Goal: Task Accomplishment & Management: Complete application form

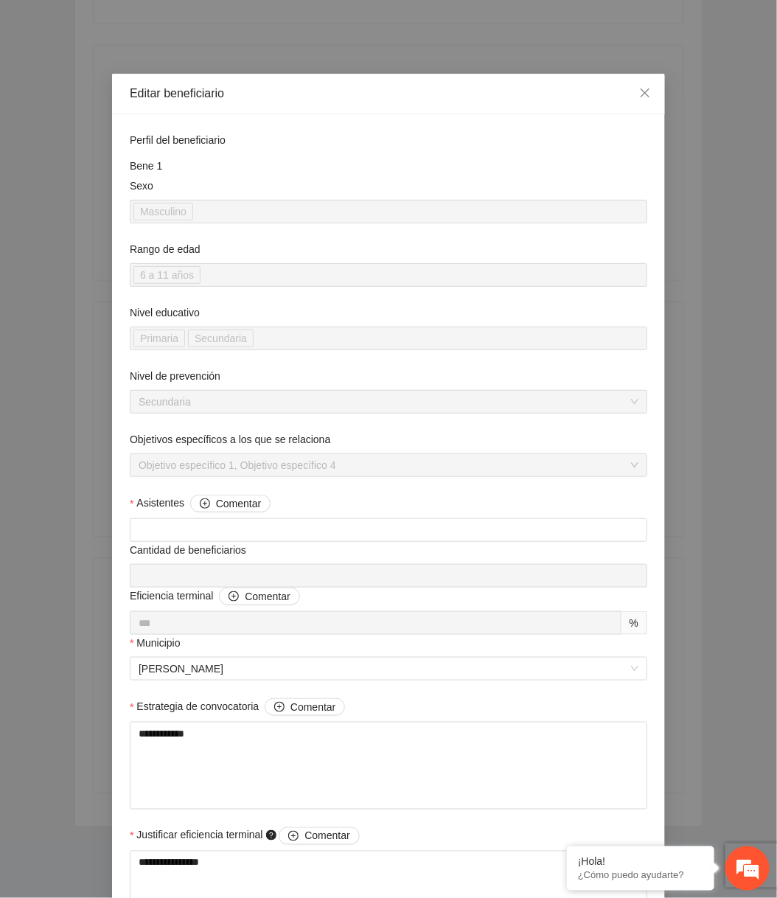
scroll to position [1116, 0]
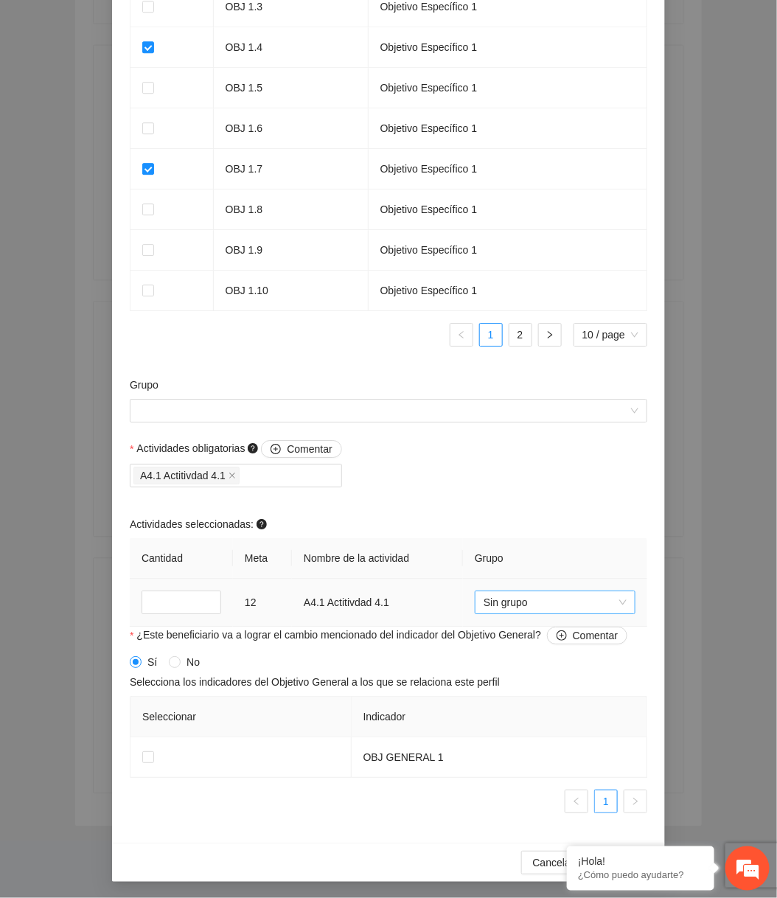
click at [593, 606] on span "Sin grupo" at bounding box center [555, 602] width 143 height 22
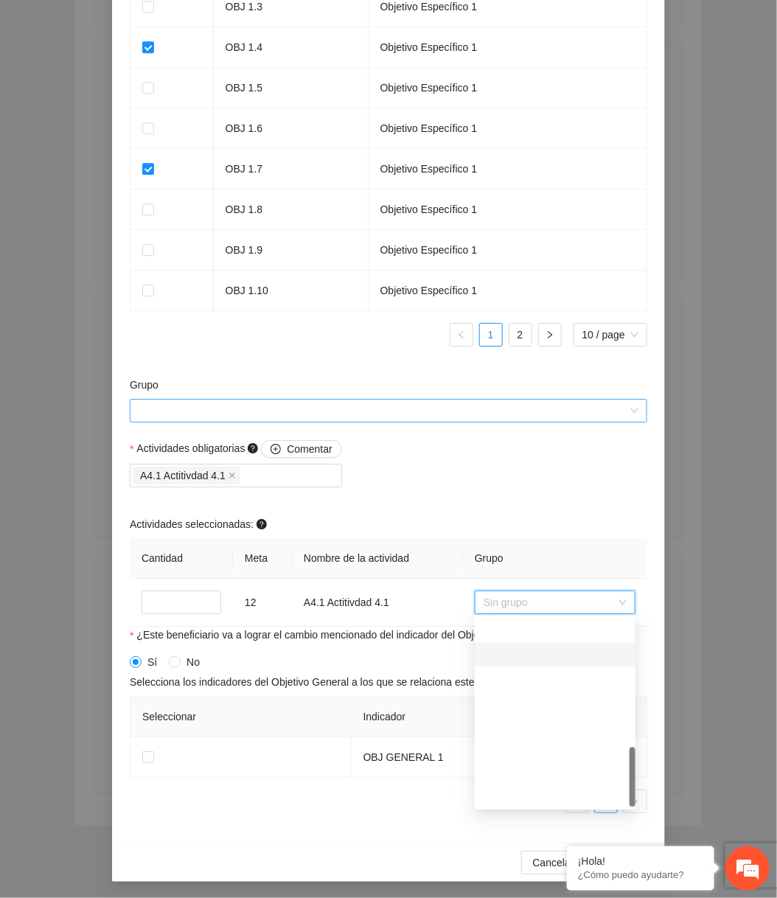
click at [513, 415] on input "Grupo" at bounding box center [384, 411] width 490 height 22
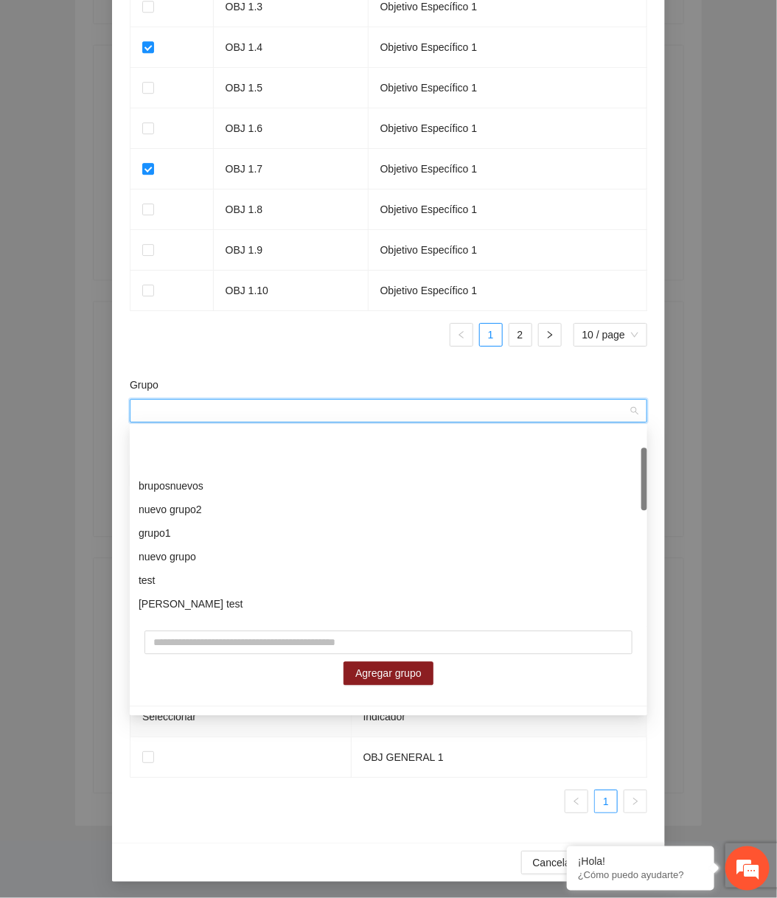
scroll to position [378, 0]
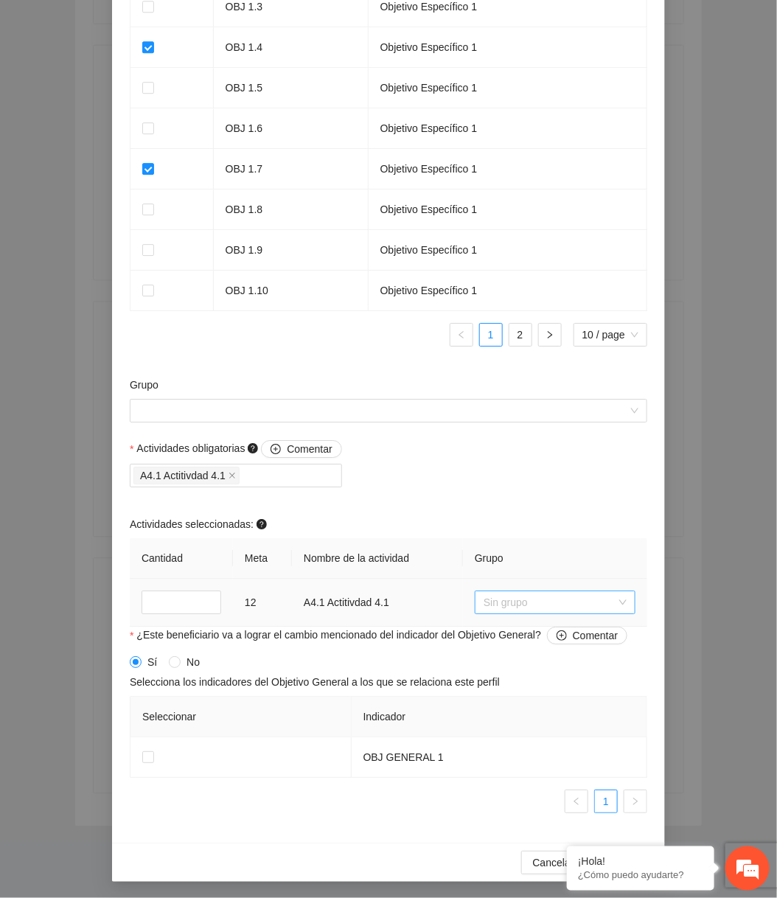
click at [546, 609] on span "Sin grupo" at bounding box center [555, 602] width 143 height 22
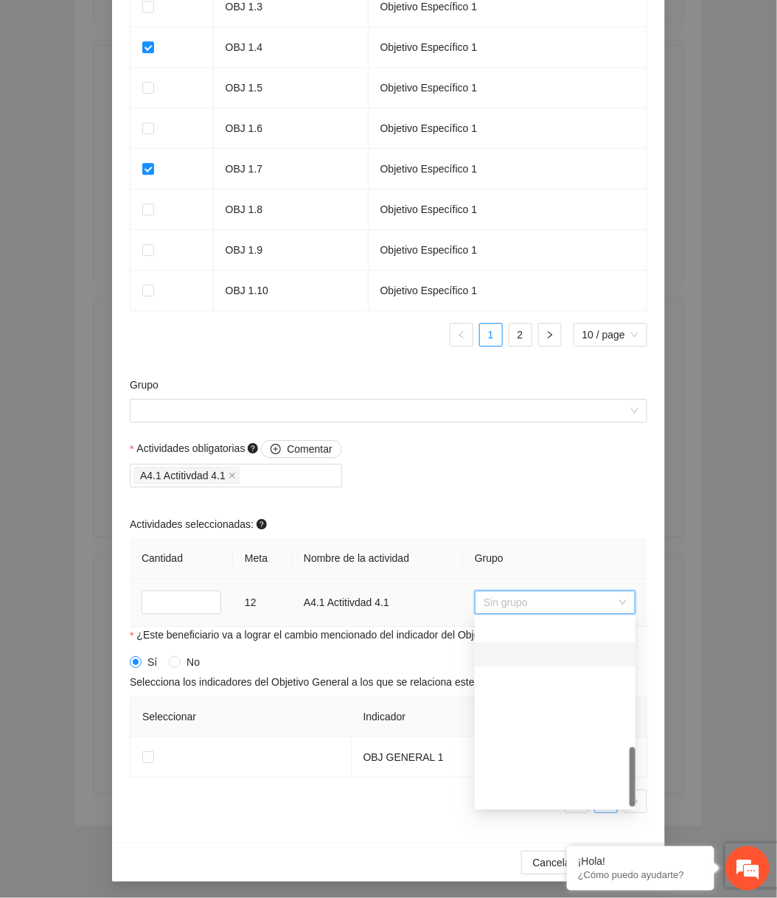
click at [512, 797] on div at bounding box center [555, 796] width 143 height 16
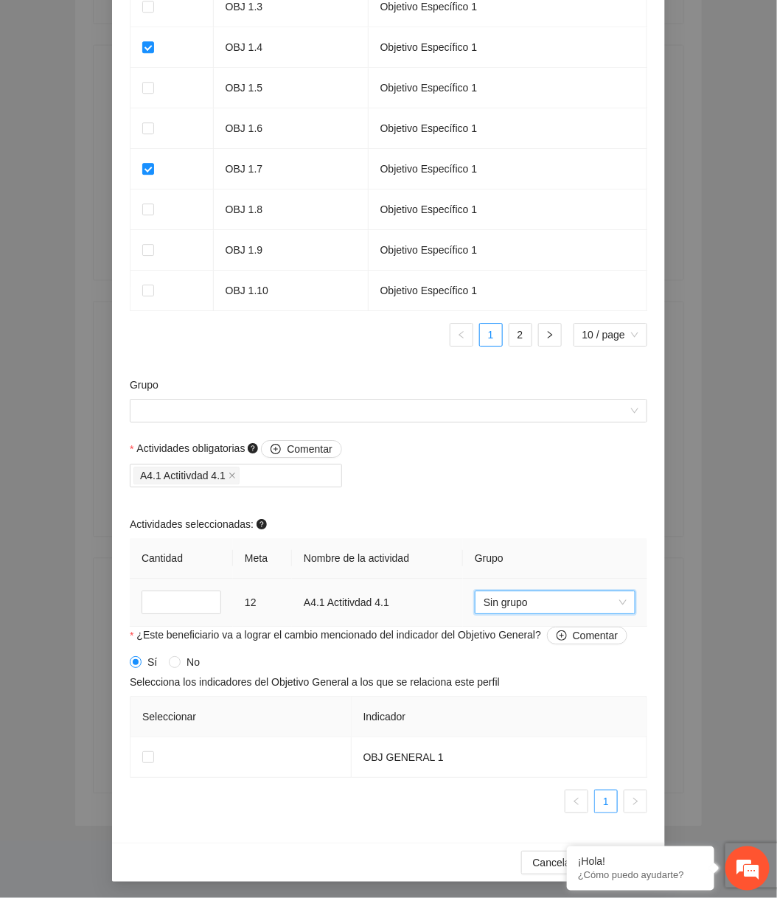
click at [558, 604] on span "Sin grupo" at bounding box center [555, 602] width 143 height 22
click at [553, 742] on div at bounding box center [555, 748] width 143 height 16
click at [539, 474] on div "Actividades obligatorias Comentar A4.1 Actitivdad 4.1 Actividades seleccionadas…" at bounding box center [388, 533] width 525 height 187
click at [580, 600] on span "Sin grupo" at bounding box center [555, 602] width 143 height 22
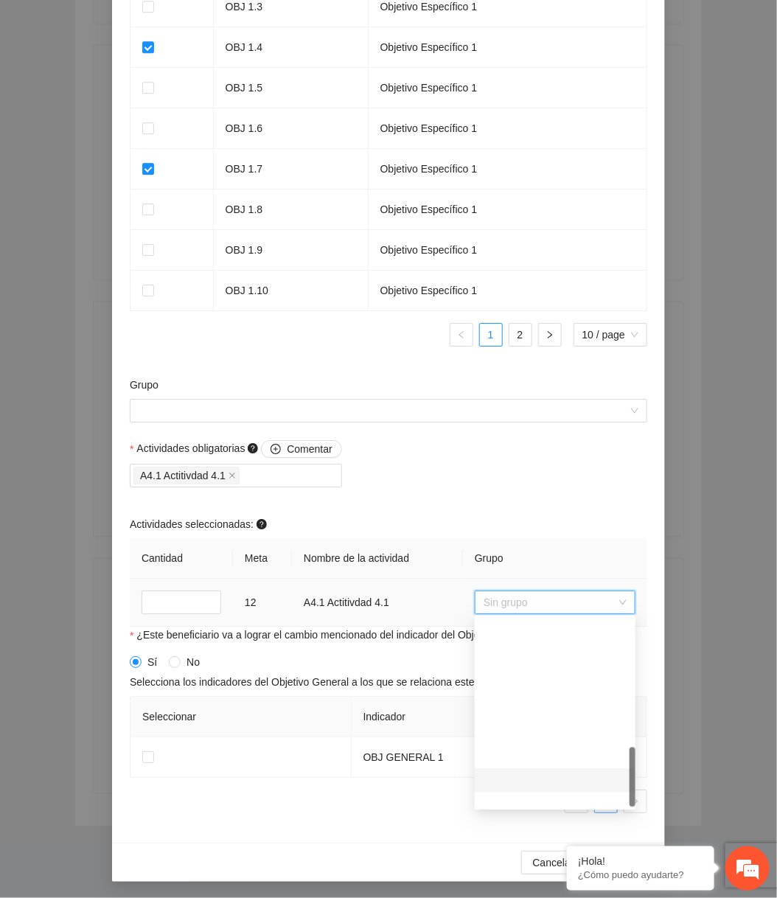
scroll to position [400, 0]
click at [582, 591] on div "Sin grupo" at bounding box center [555, 603] width 161 height 24
click at [536, 605] on span "Sin grupo" at bounding box center [555, 602] width 143 height 22
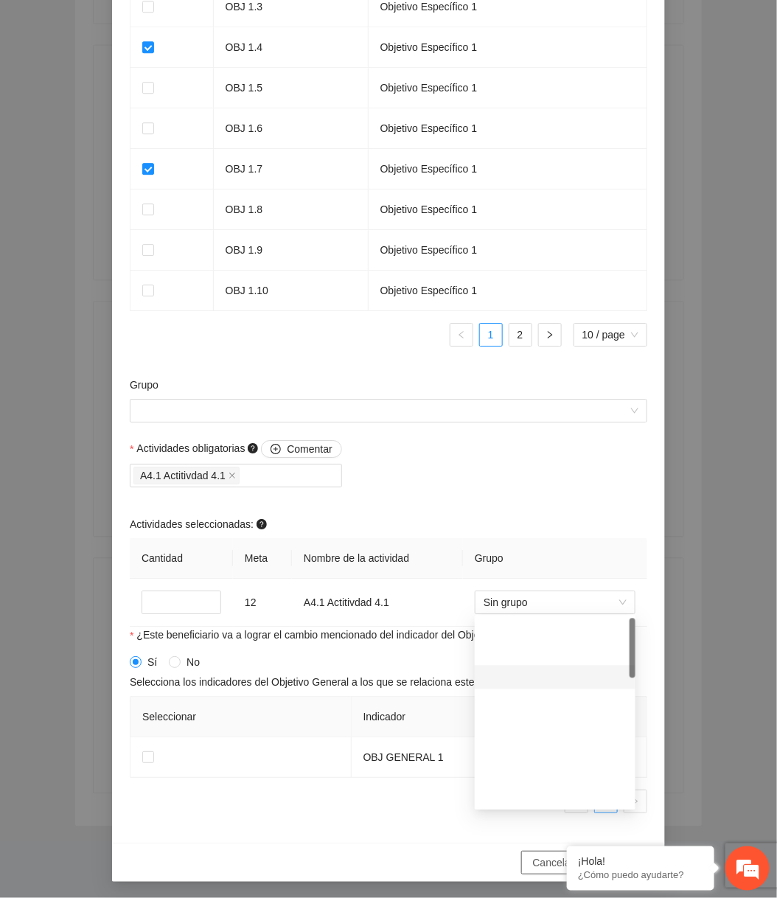
click at [529, 866] on button "Cancelar" at bounding box center [553, 863] width 65 height 24
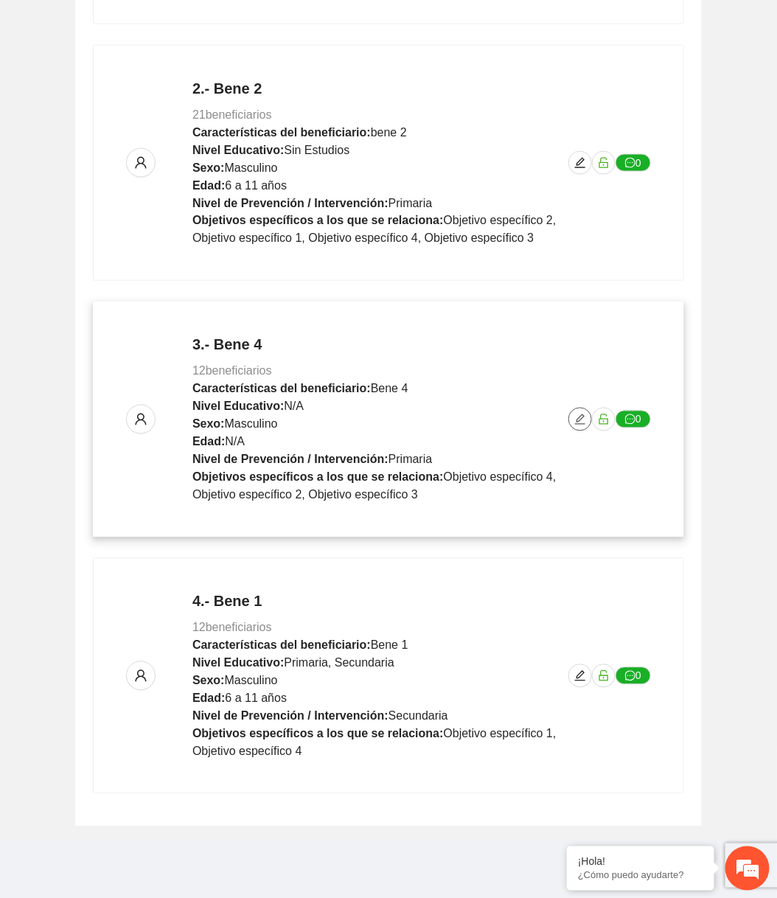
click at [584, 422] on icon "edit" at bounding box center [580, 420] width 12 height 12
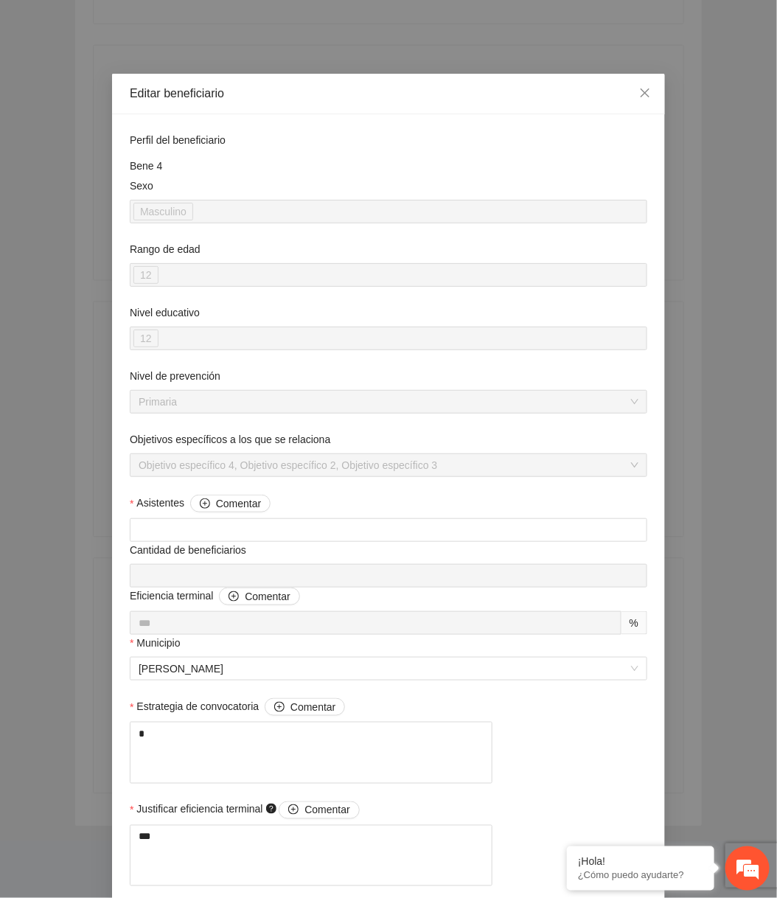
scroll to position [1116, 0]
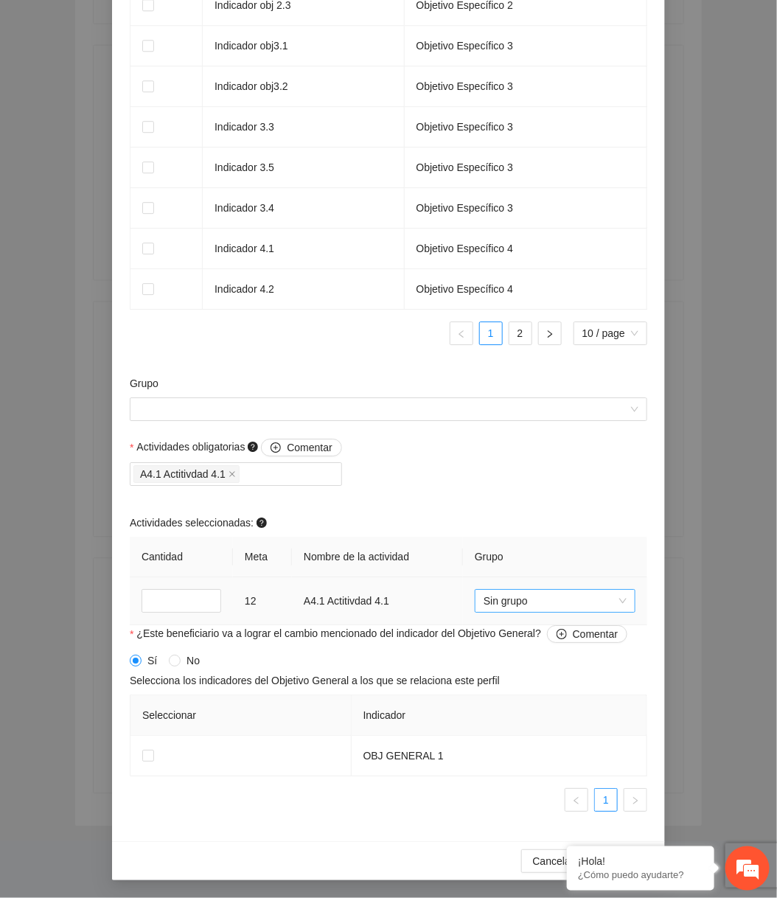
click at [523, 602] on span "Sin grupo" at bounding box center [555, 601] width 143 height 22
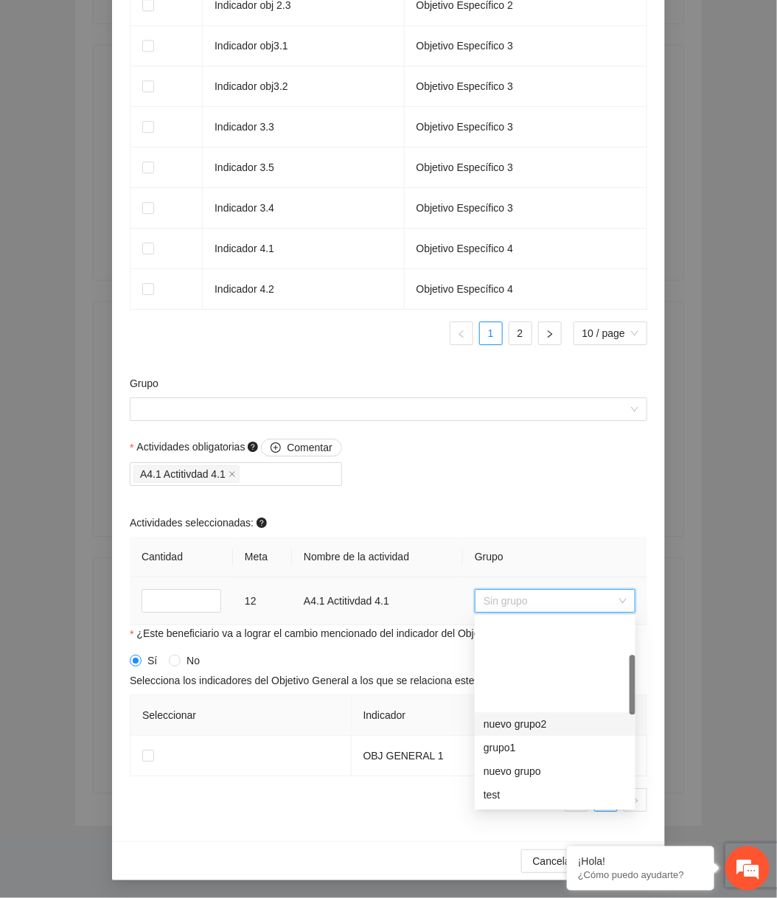
scroll to position [400, 0]
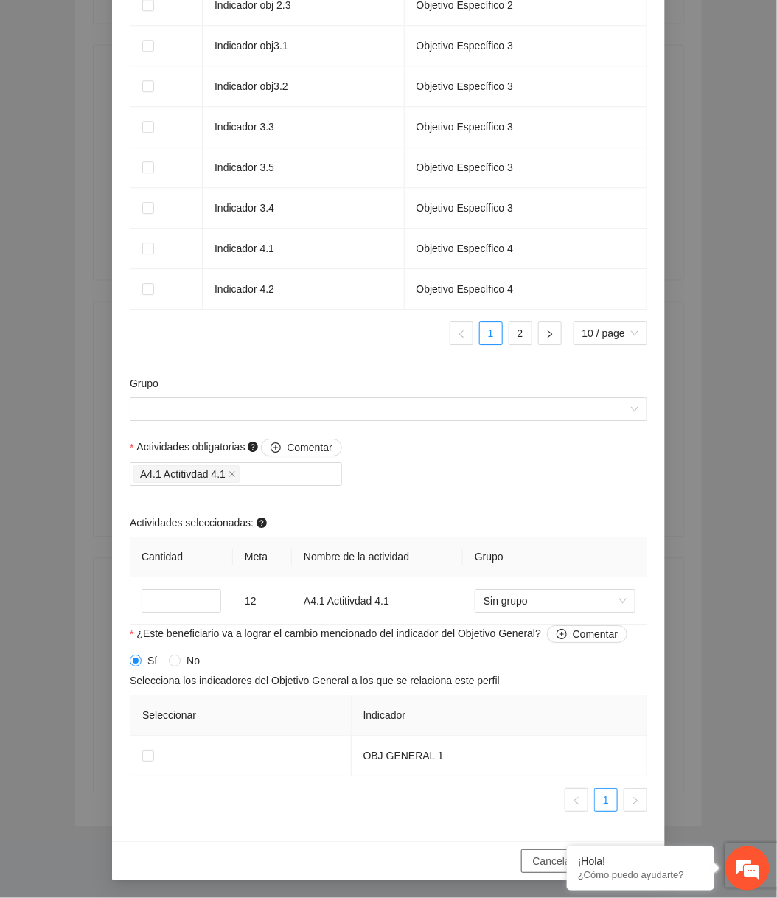
click at [529, 860] on button "Cancelar" at bounding box center [553, 861] width 65 height 24
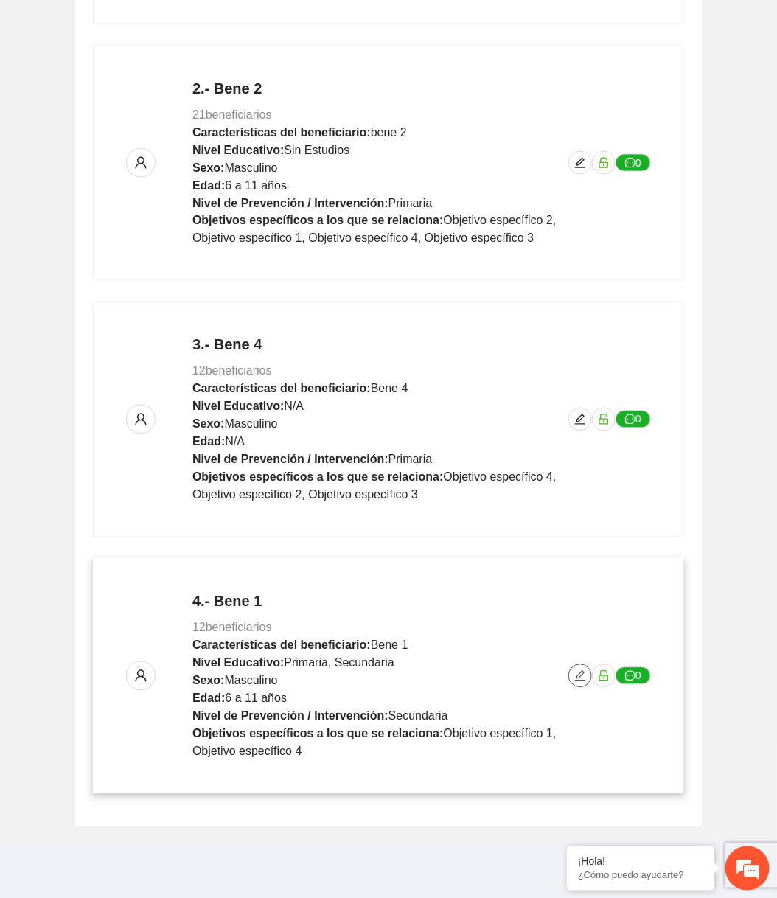
click at [571, 670] on span "edit" at bounding box center [580, 676] width 22 height 12
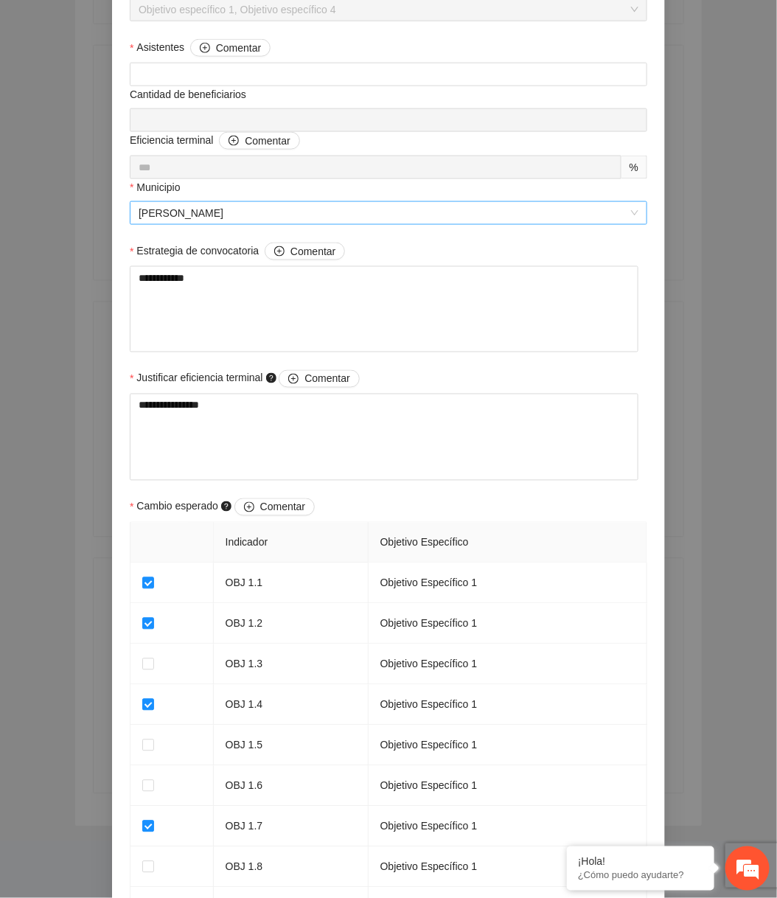
scroll to position [1116, 0]
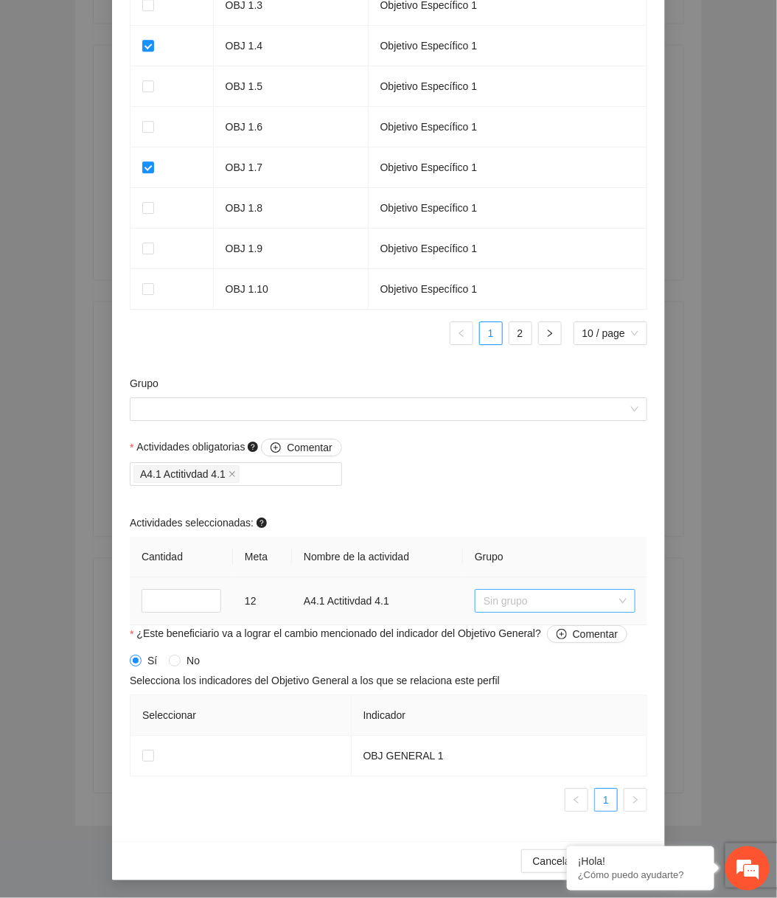
click at [533, 595] on span "Sin grupo" at bounding box center [555, 601] width 143 height 22
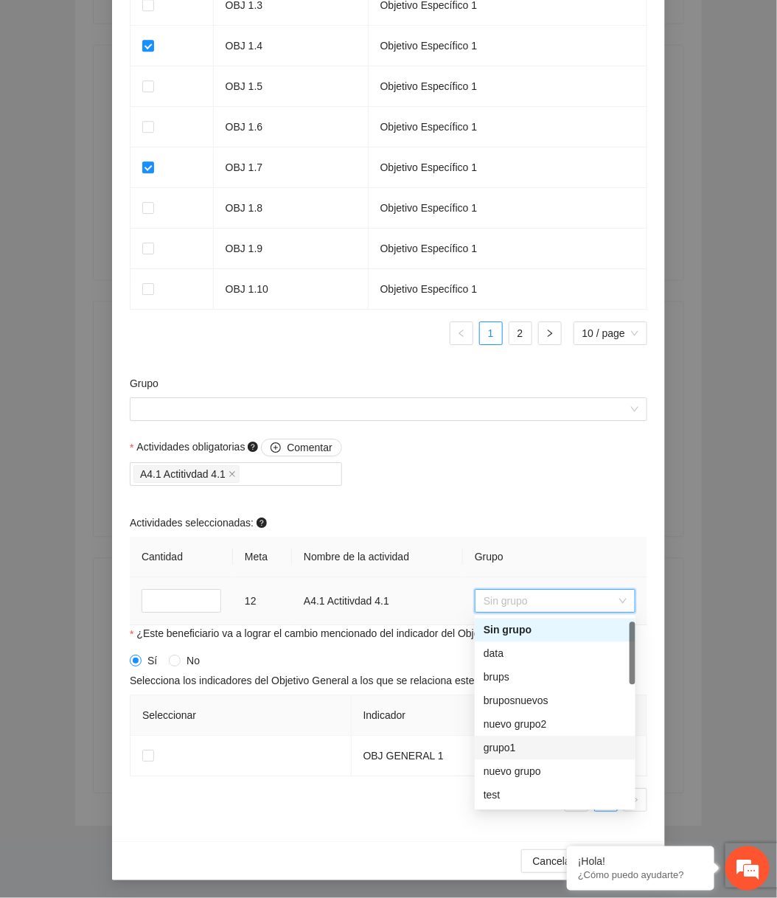
scroll to position [378, 0]
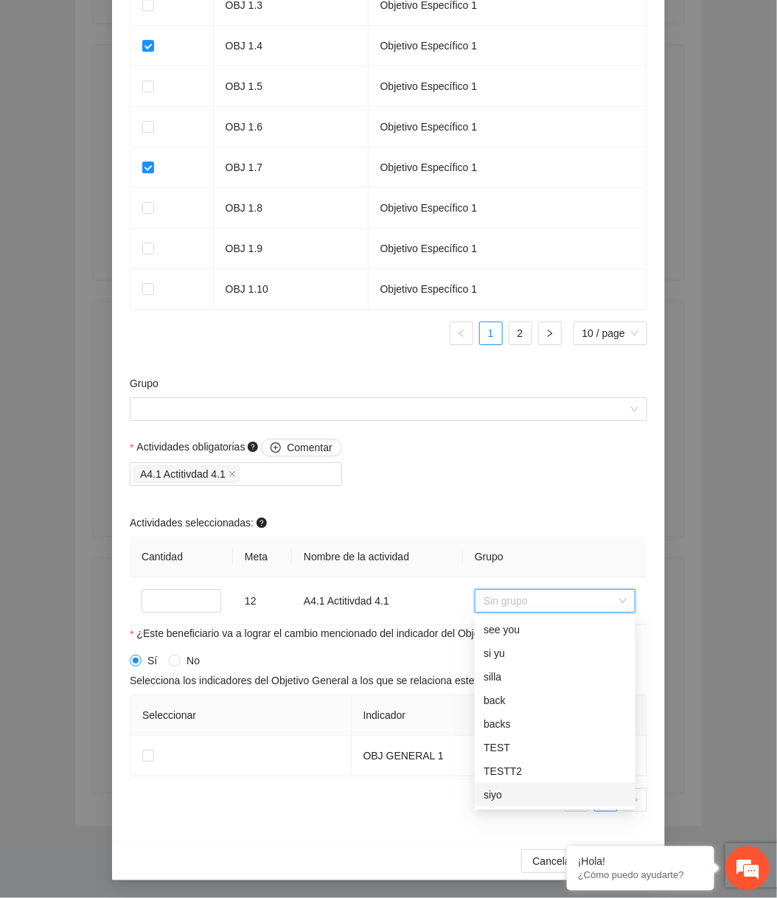
click at [0, 0] on em at bounding box center [0, 0] width 0 height 0
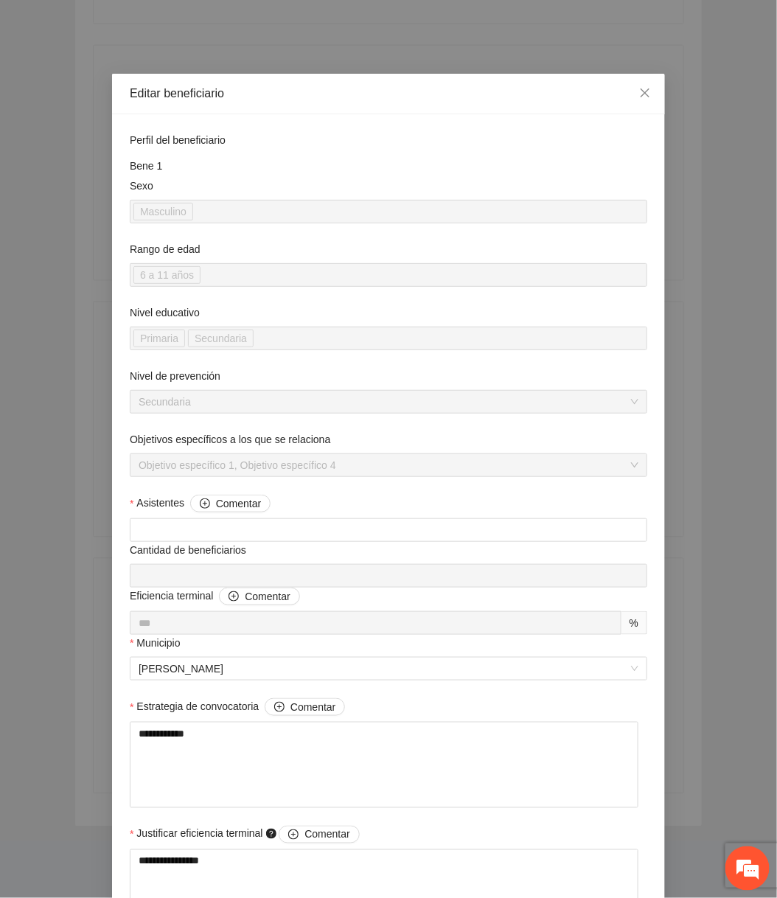
scroll to position [1116, 0]
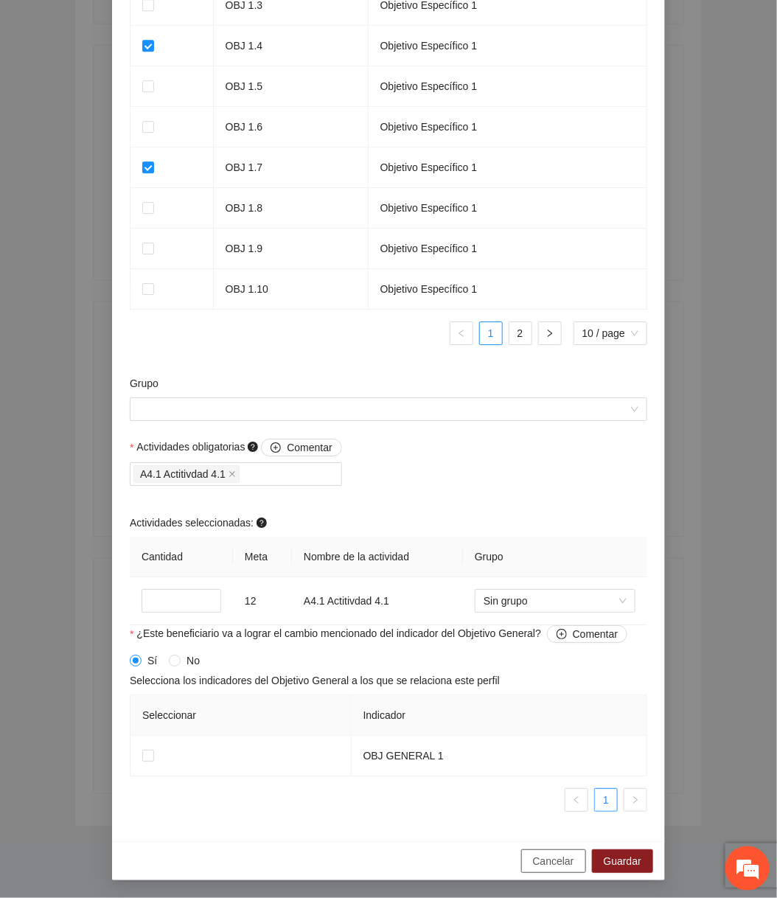
click at [546, 869] on span "Cancelar" at bounding box center [553, 861] width 41 height 16
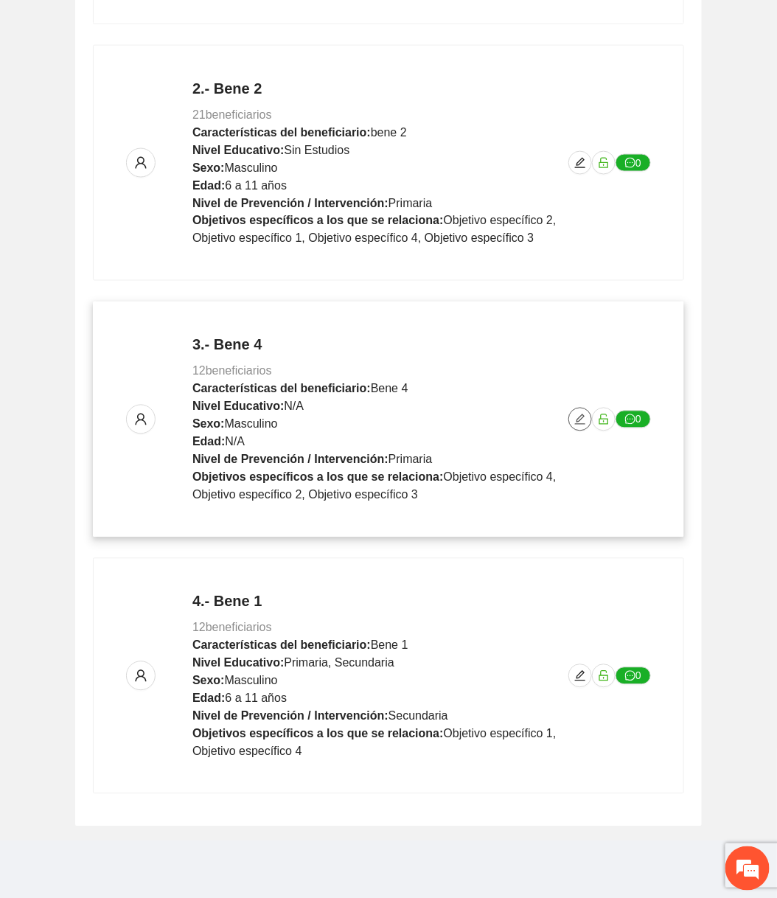
click at [571, 422] on span "edit" at bounding box center [580, 420] width 22 height 12
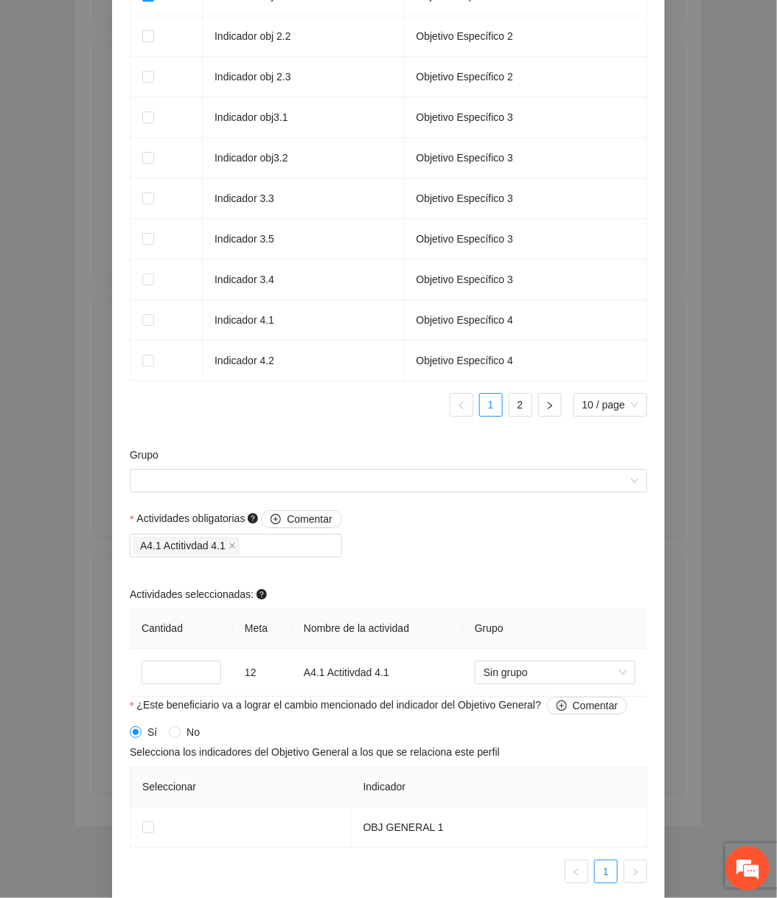
scroll to position [1079, 0]
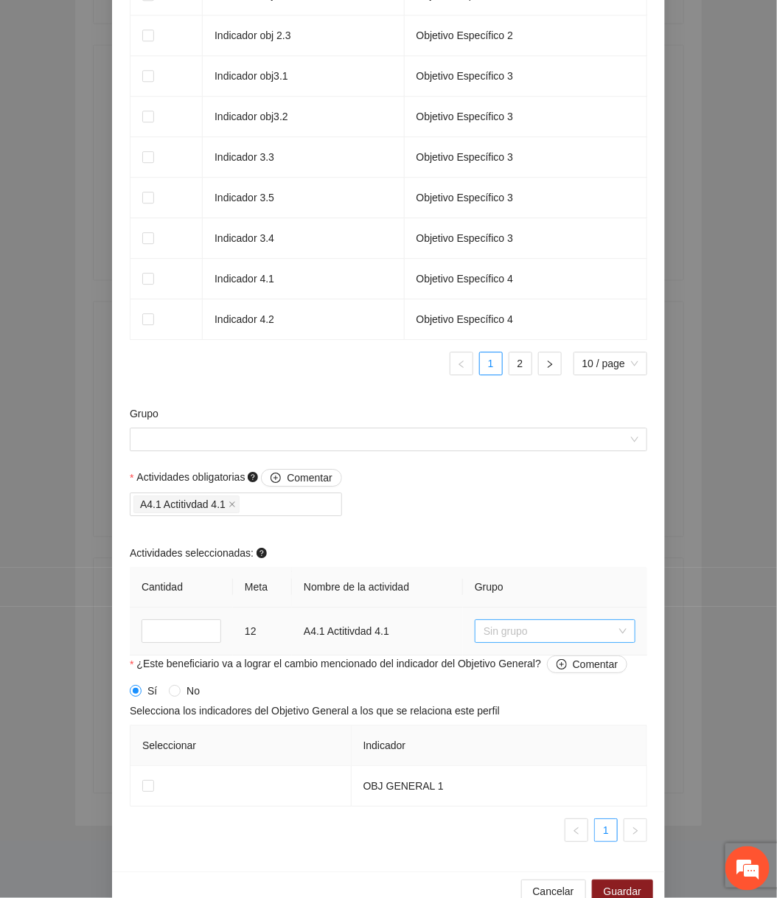
click at [529, 639] on span "Sin grupo" at bounding box center [555, 631] width 143 height 22
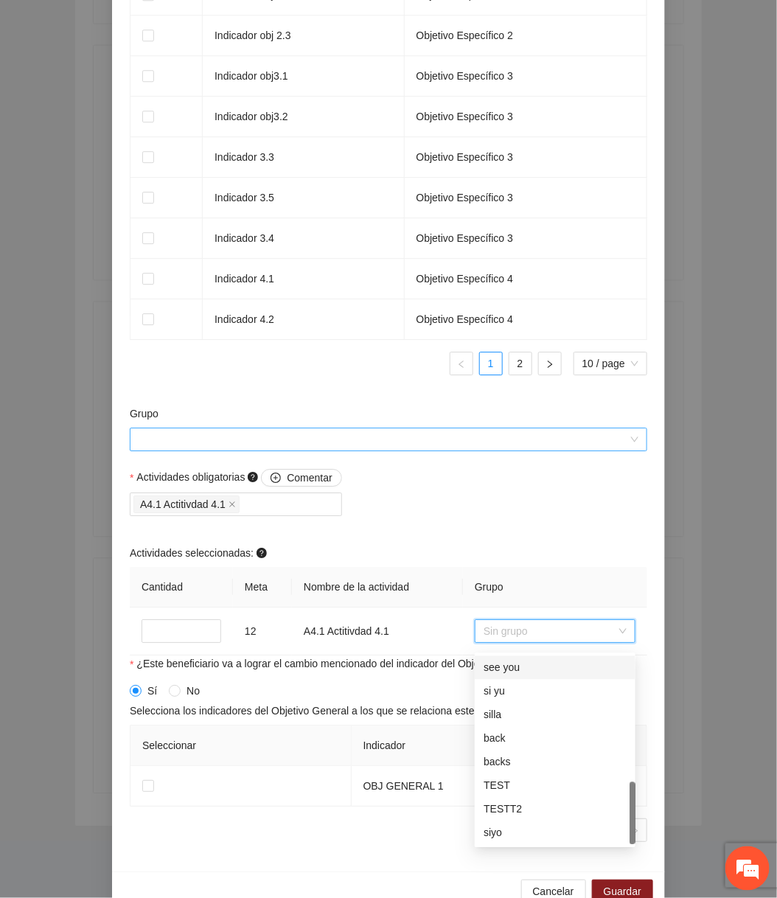
click at [485, 446] on input "Grupo" at bounding box center [384, 439] width 490 height 22
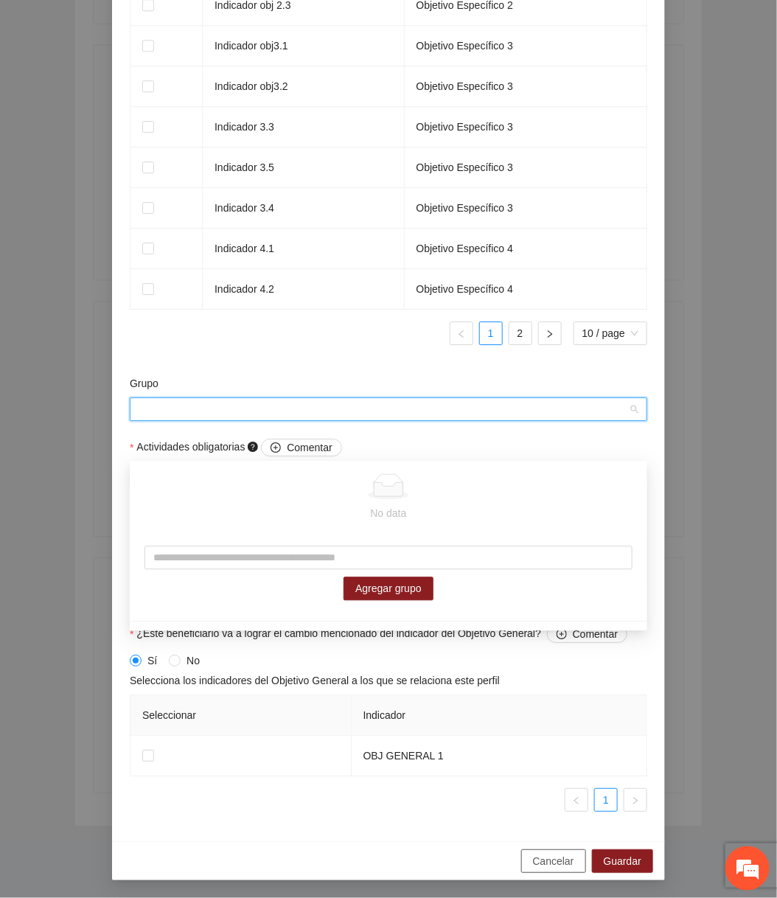
click at [542, 853] on span "Cancelar" at bounding box center [553, 861] width 41 height 16
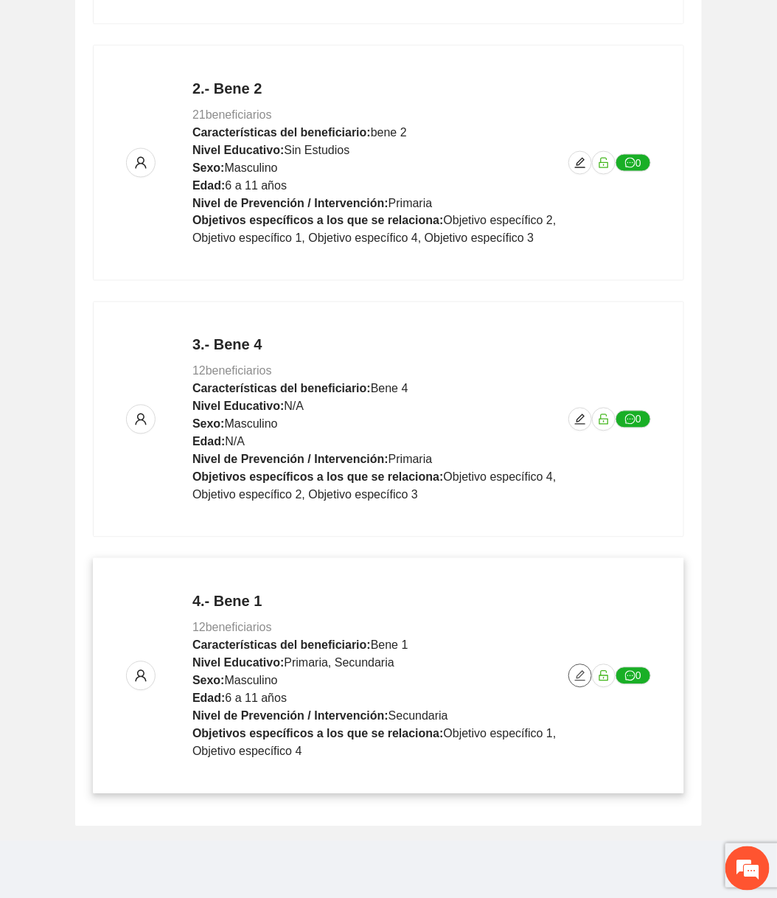
click at [580, 678] on icon "edit" at bounding box center [580, 676] width 12 height 12
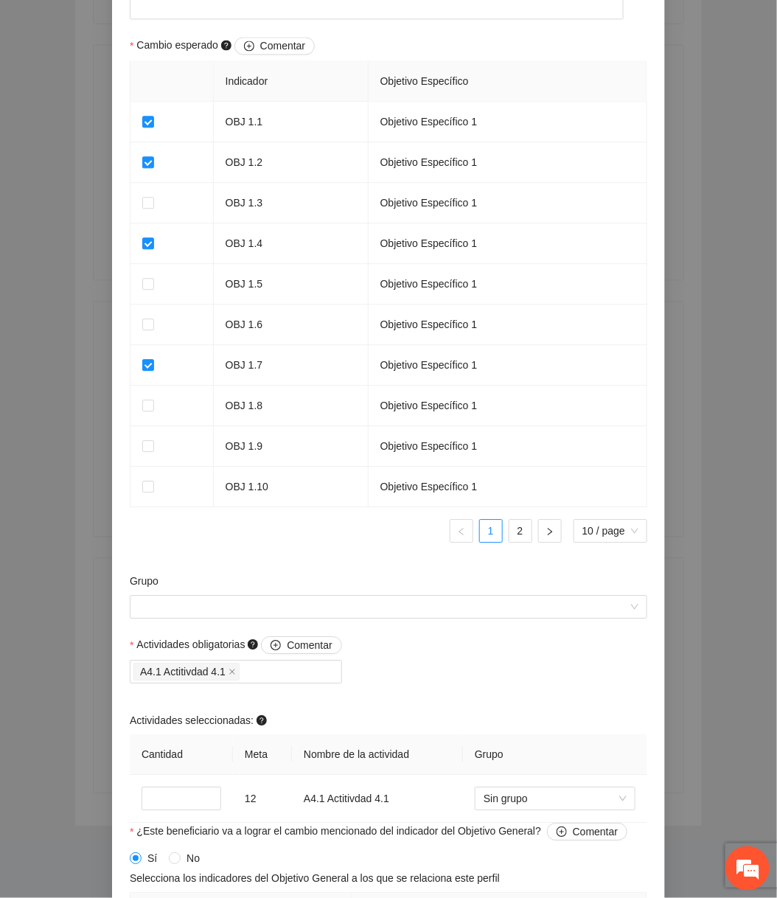
scroll to position [1116, 0]
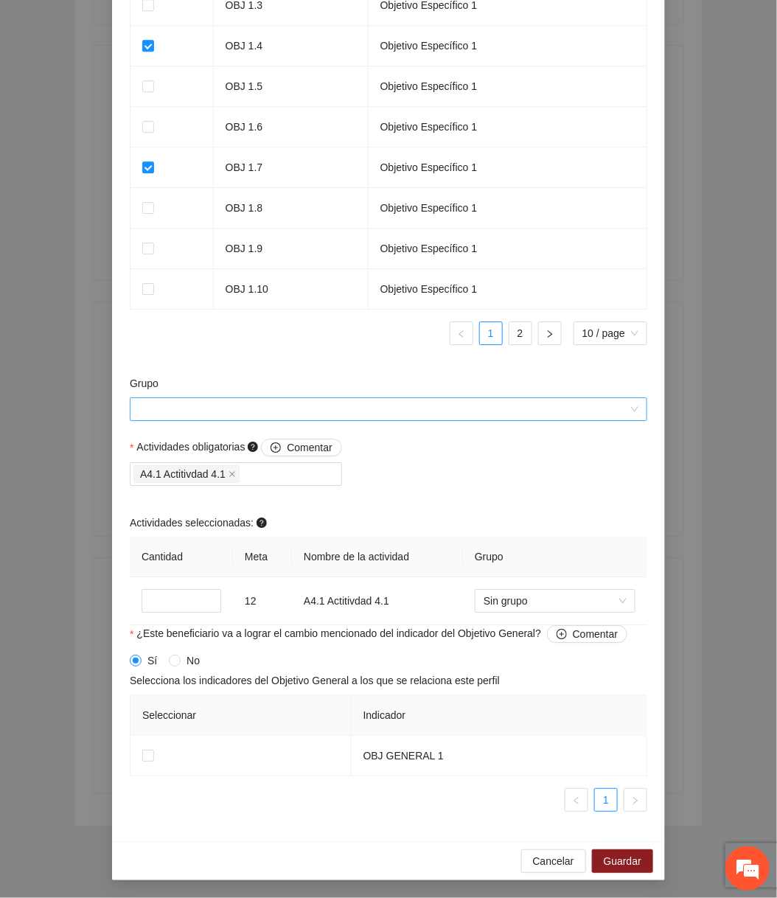
click at [411, 406] on input "Grupo" at bounding box center [384, 409] width 490 height 22
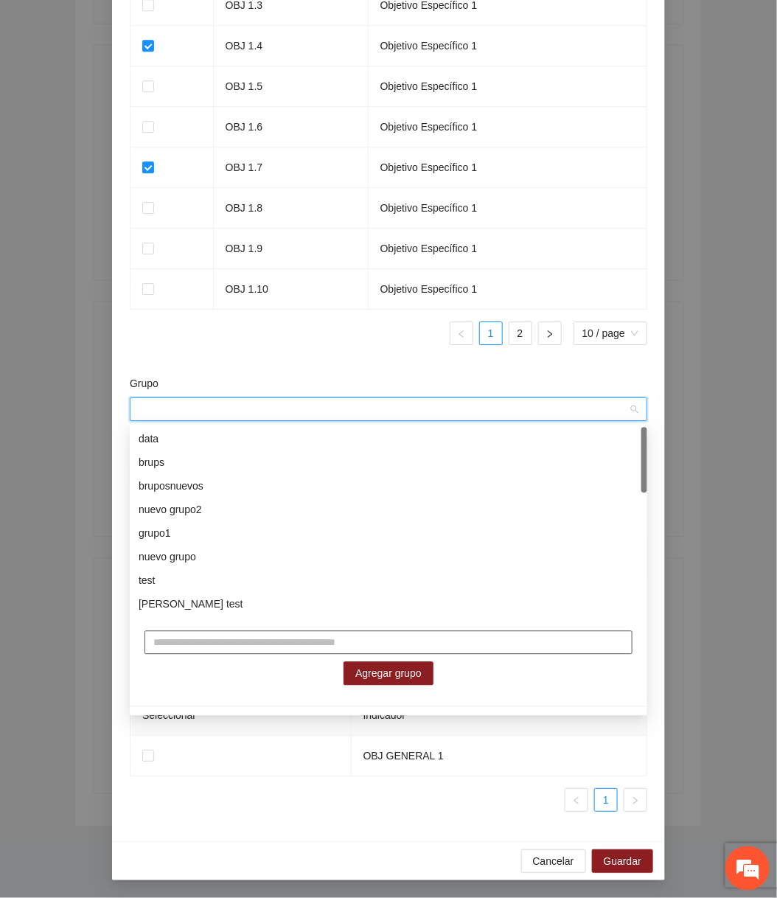
click at [265, 637] on input "text" at bounding box center [389, 643] width 488 height 24
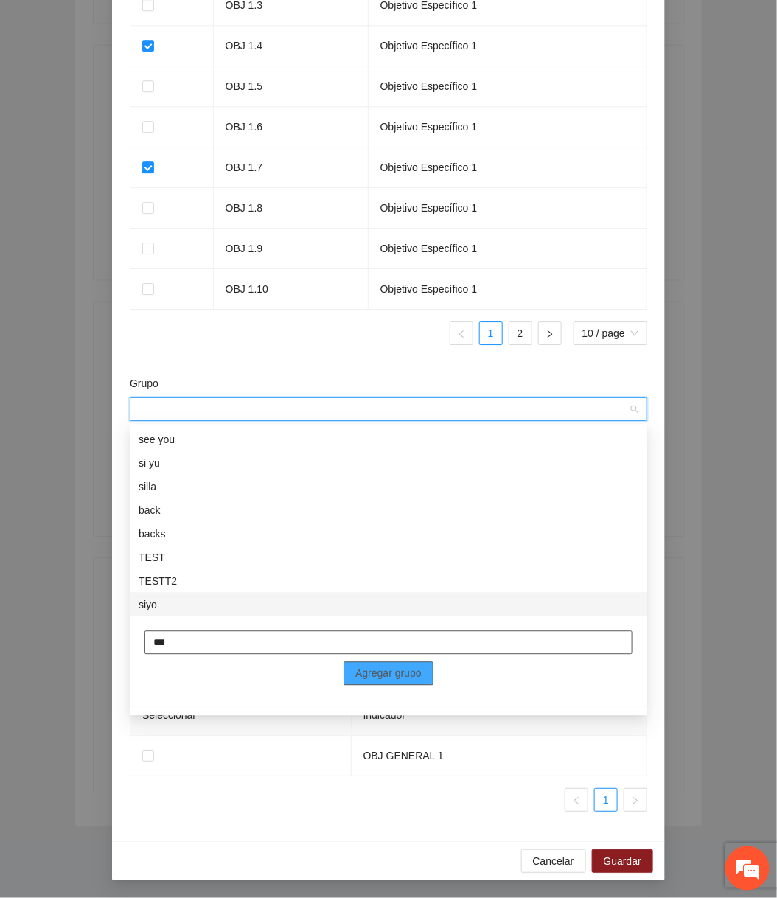
type input "***"
click at [366, 683] on button "Agregar grupo" at bounding box center [389, 674] width 90 height 24
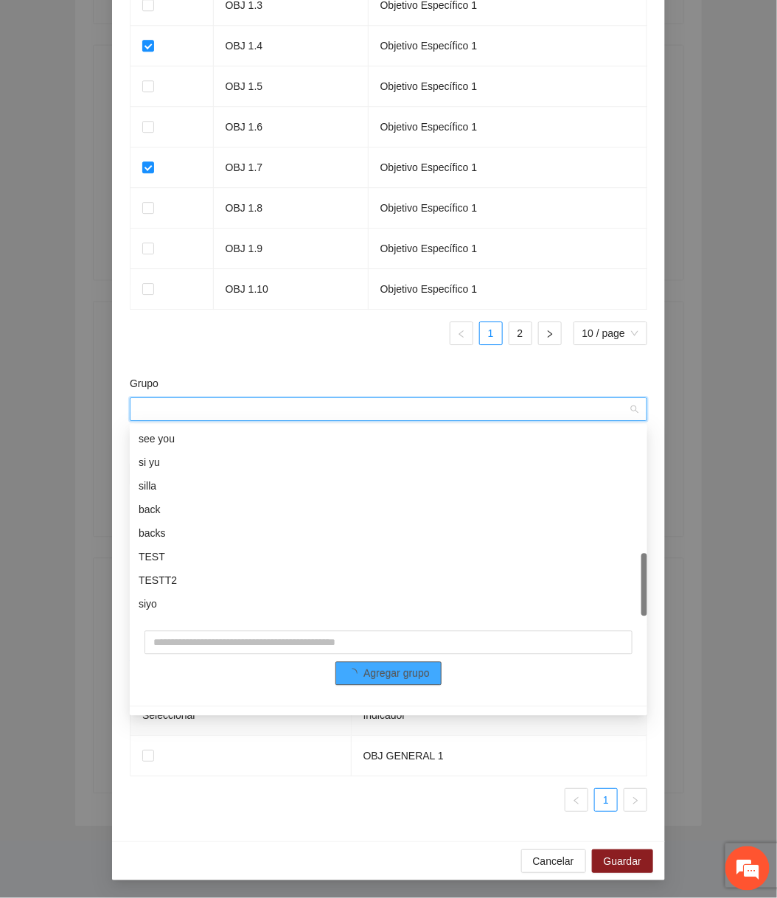
scroll to position [378, 0]
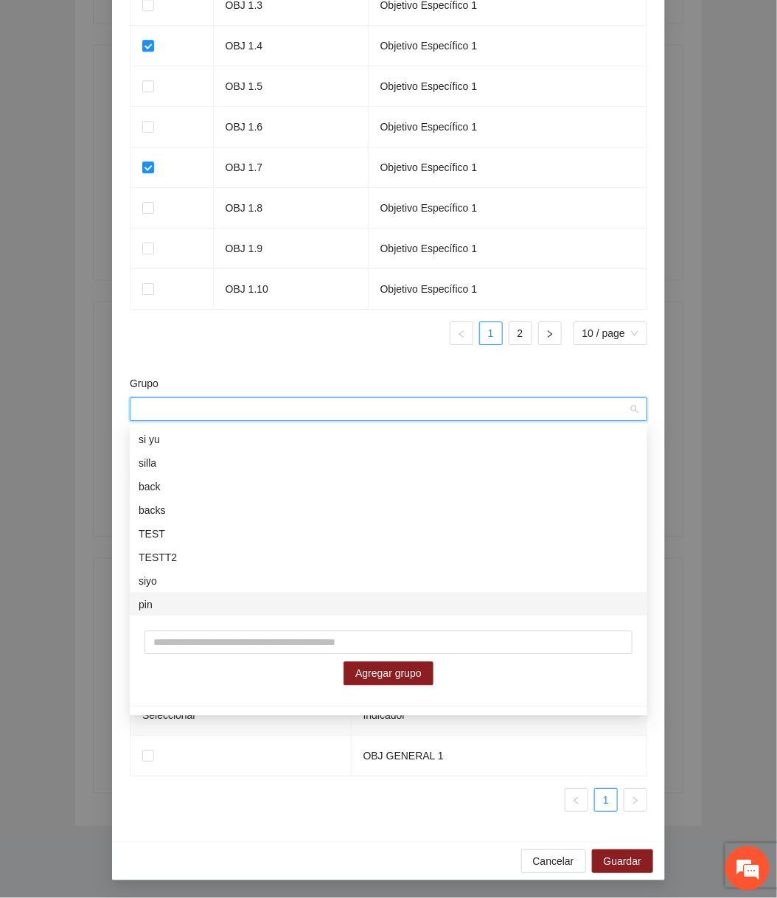
click at [345, 802] on ul "1" at bounding box center [389, 800] width 518 height 24
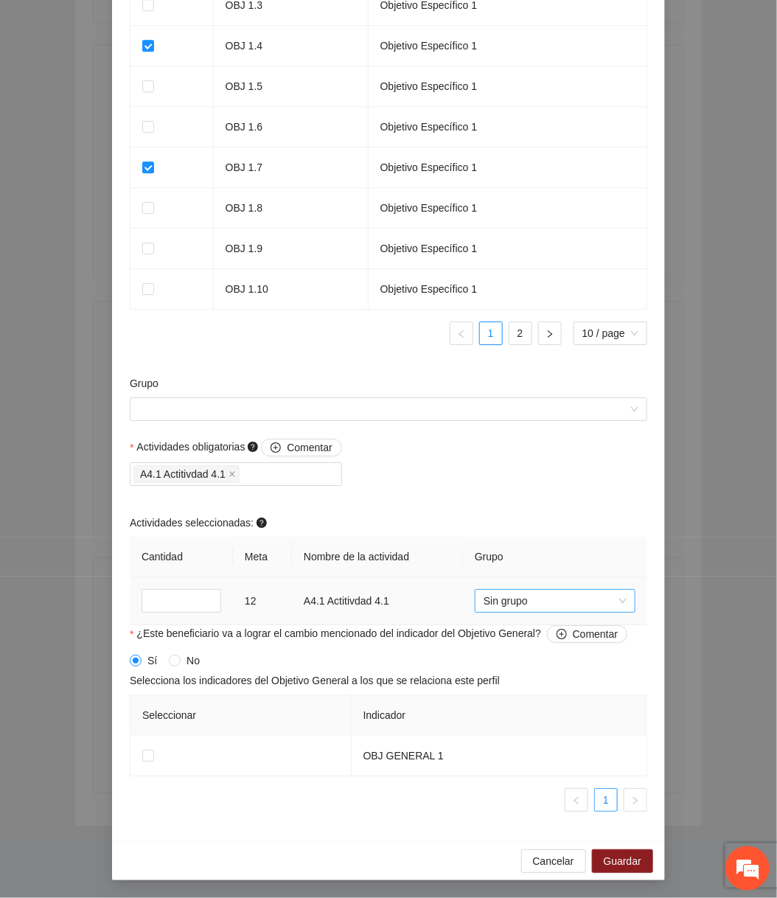
click at [557, 604] on span "Sin grupo" at bounding box center [555, 601] width 143 height 22
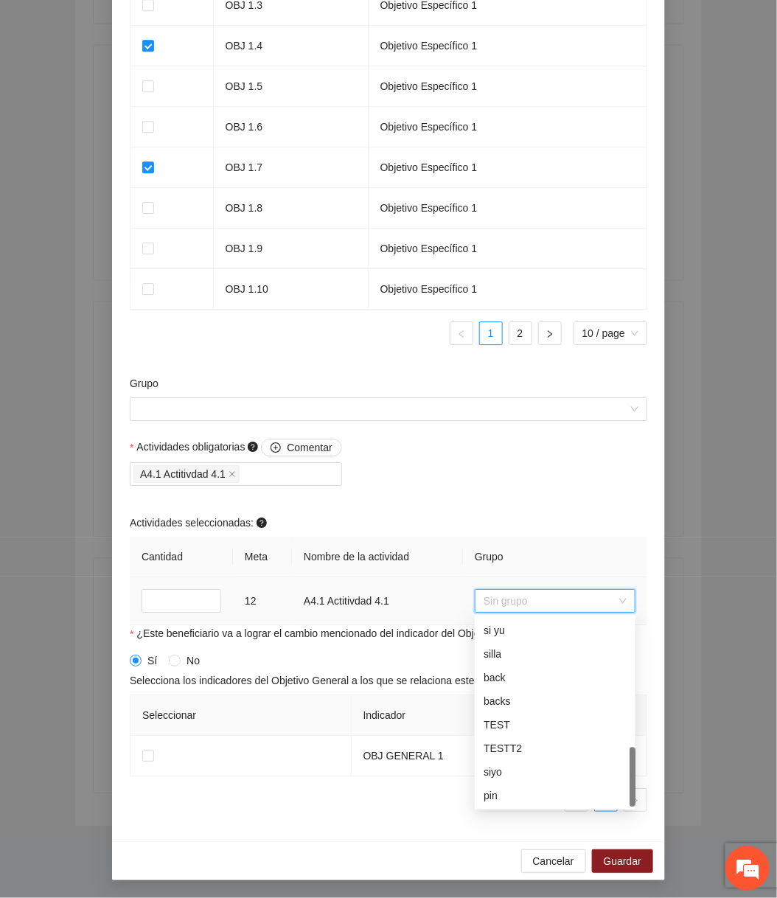
scroll to position [400, 0]
click at [541, 877] on div "Cancelar Guardar" at bounding box center [388, 860] width 553 height 39
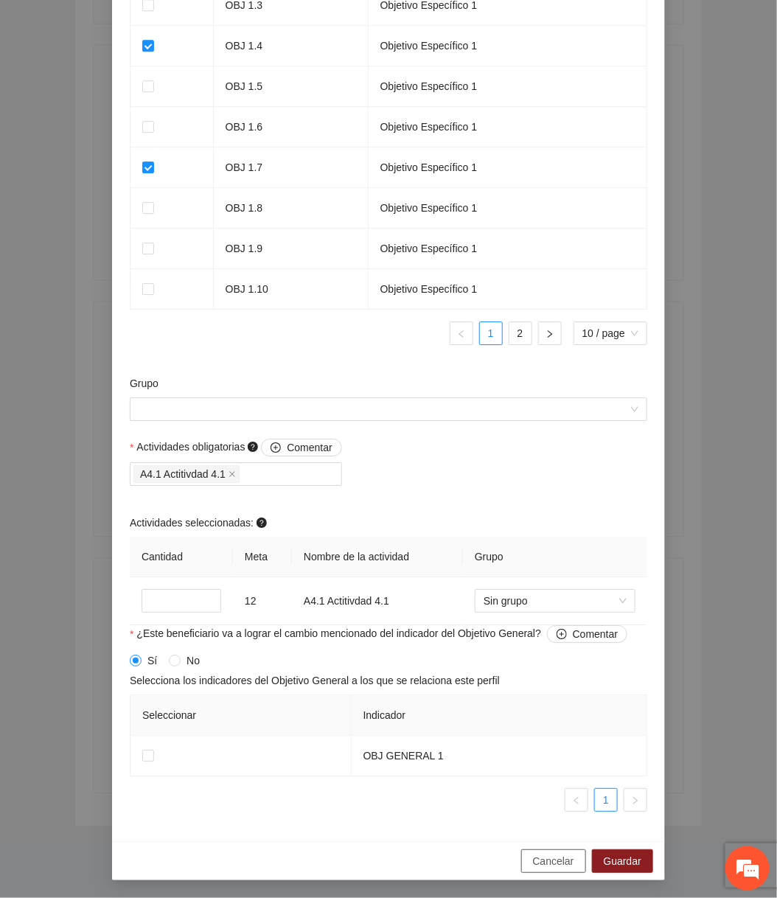
click at [548, 869] on button "Cancelar" at bounding box center [553, 861] width 65 height 24
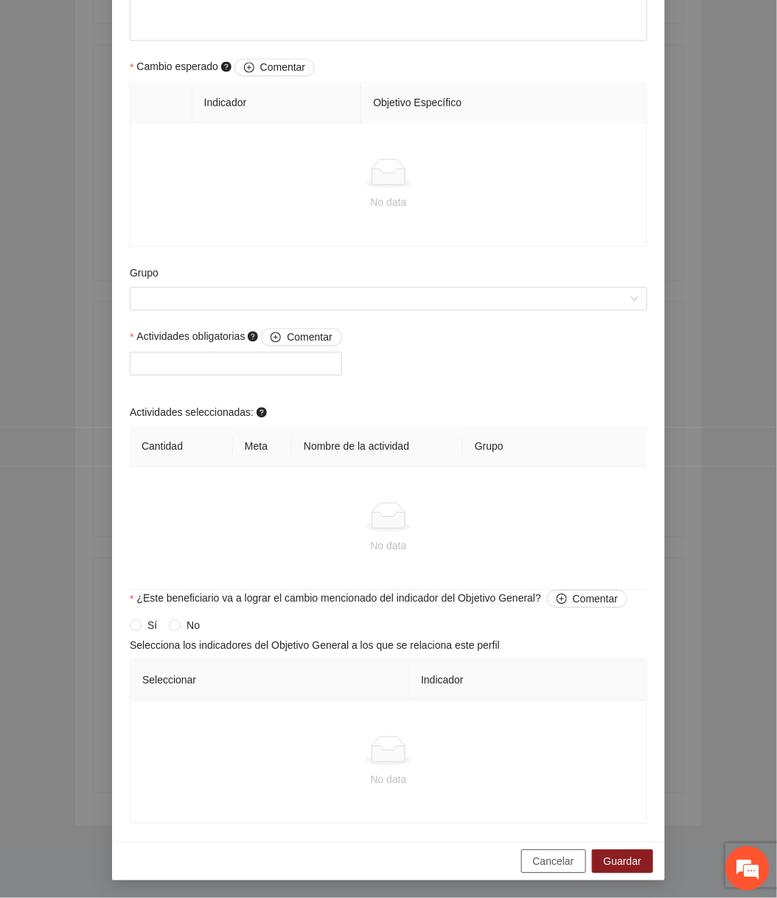
scroll to position [787, 0]
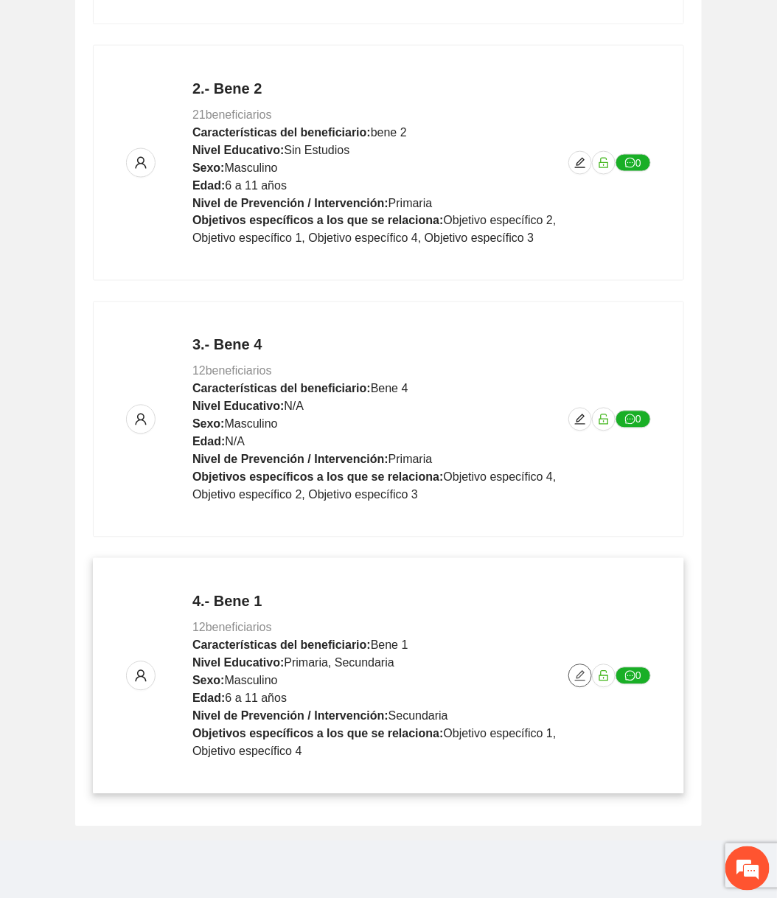
click at [580, 678] on icon "edit" at bounding box center [580, 676] width 12 height 12
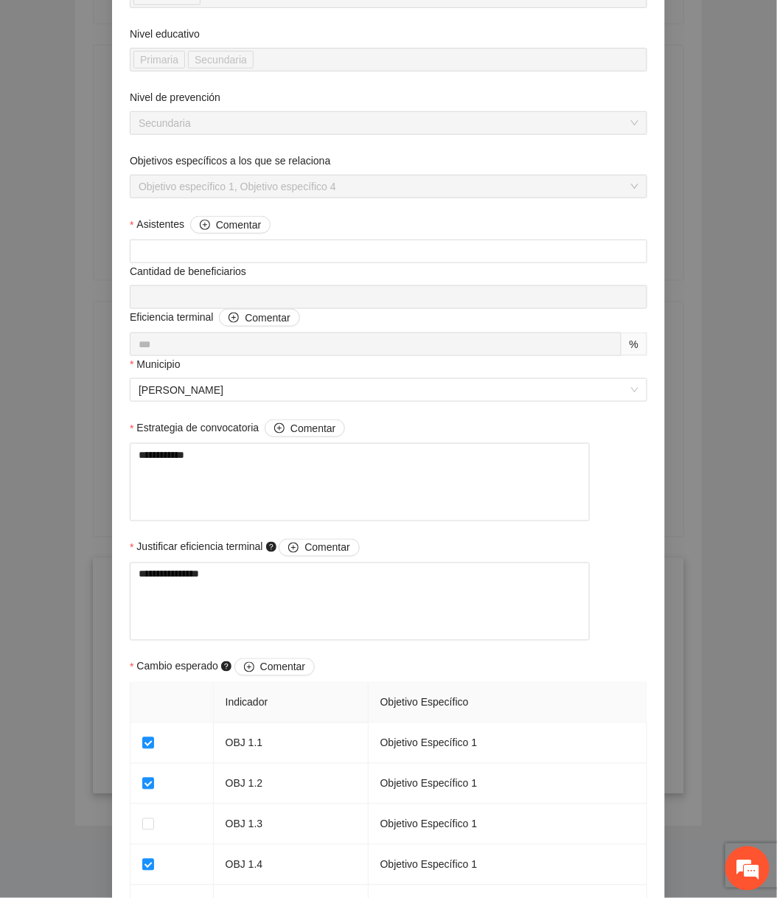
scroll to position [1116, 0]
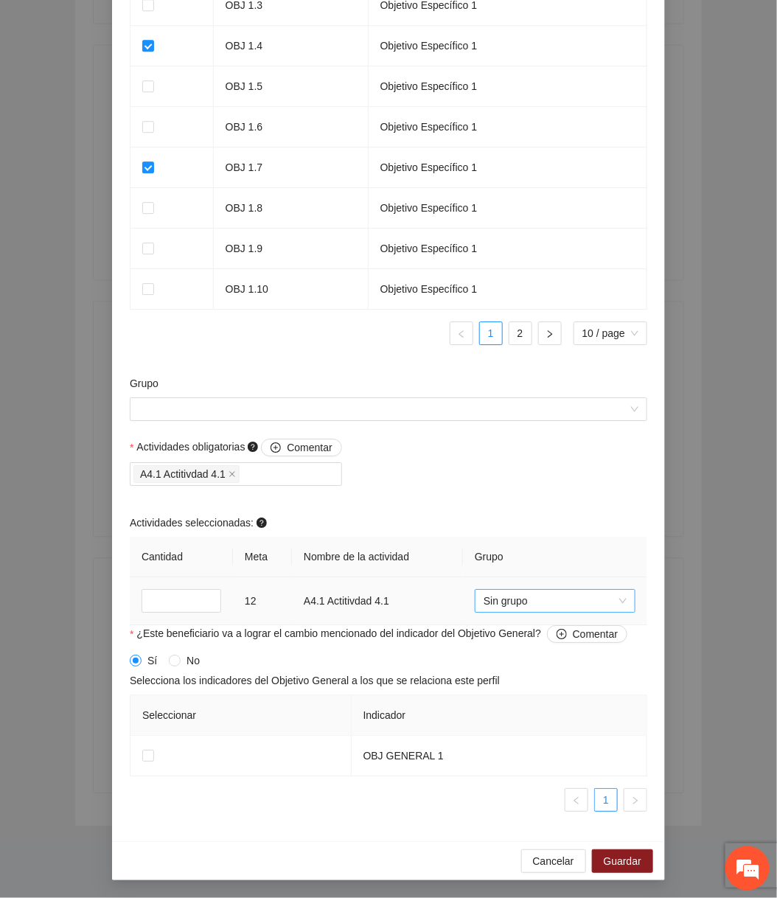
click at [555, 602] on span "Sin grupo" at bounding box center [555, 601] width 143 height 22
click at [487, 417] on input "Grupo" at bounding box center [384, 409] width 490 height 22
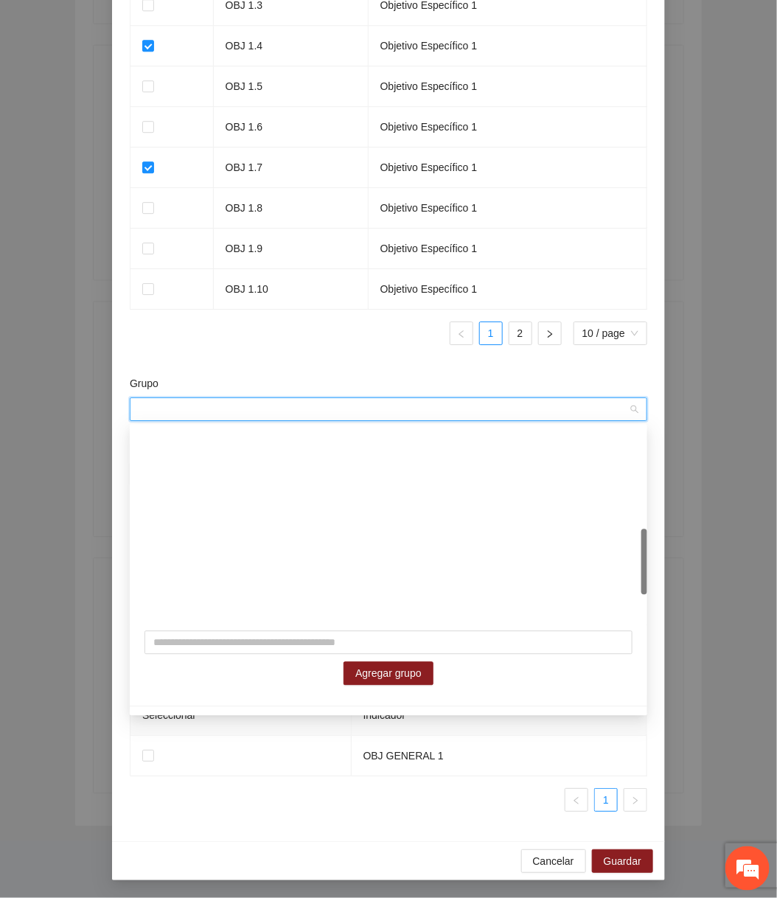
scroll to position [354, 0]
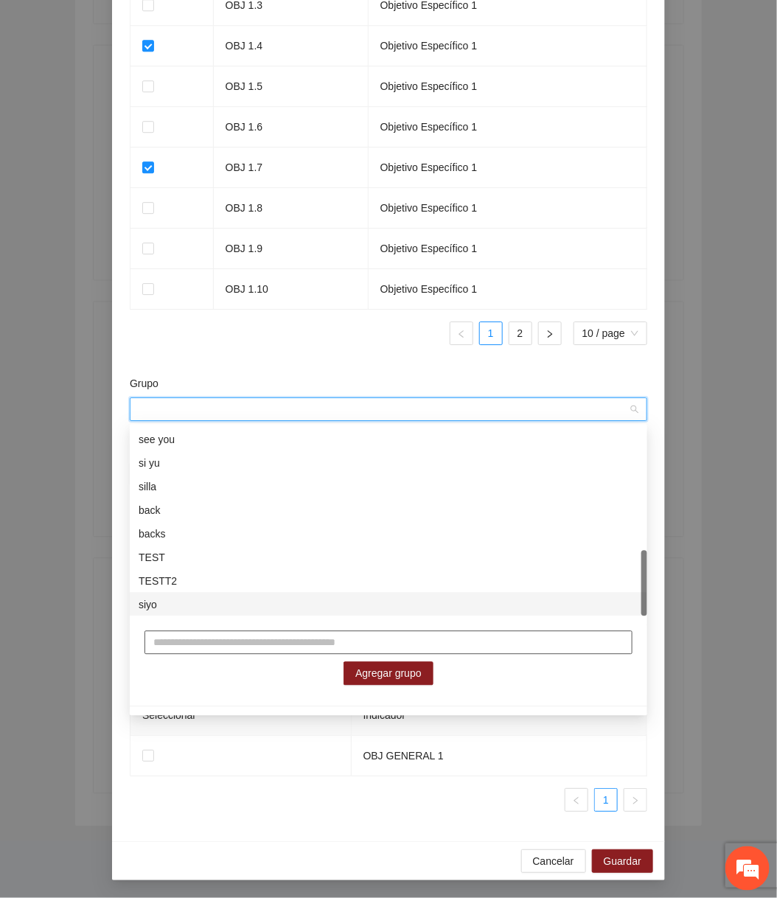
click at [338, 647] on input "text" at bounding box center [389, 643] width 488 height 24
type input "****"
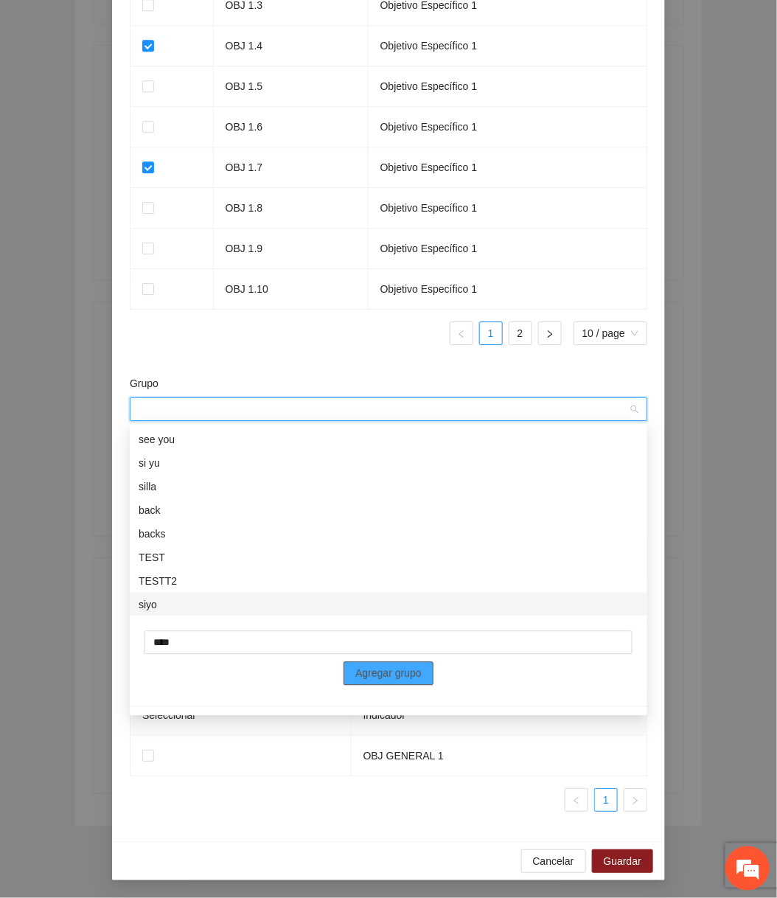
click at [381, 672] on span "Agregar grupo" at bounding box center [388, 674] width 66 height 16
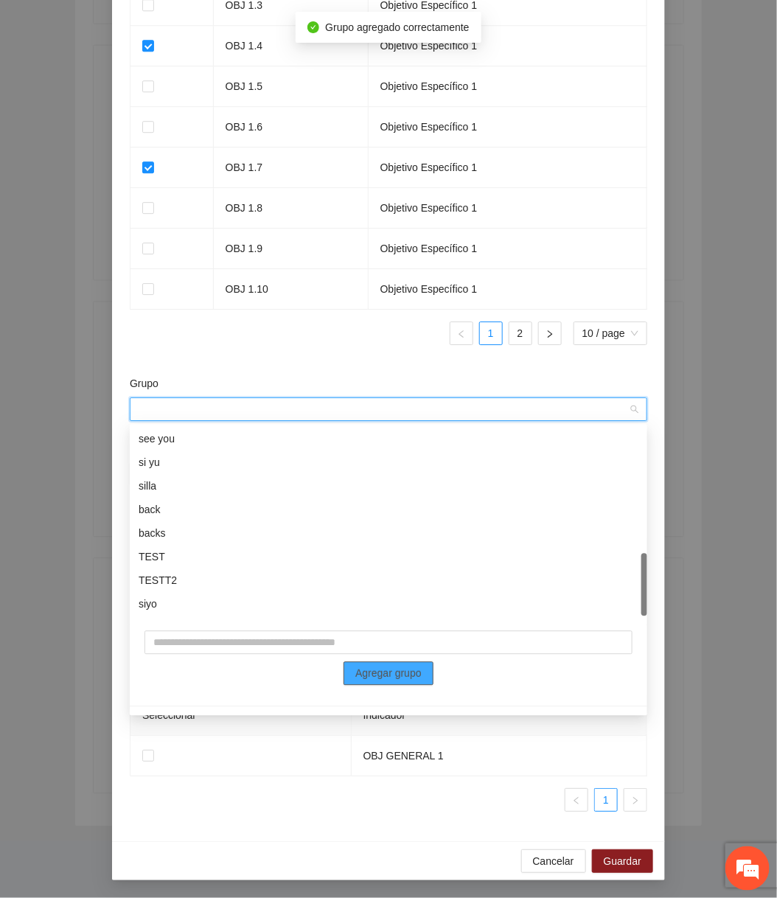
scroll to position [378, 0]
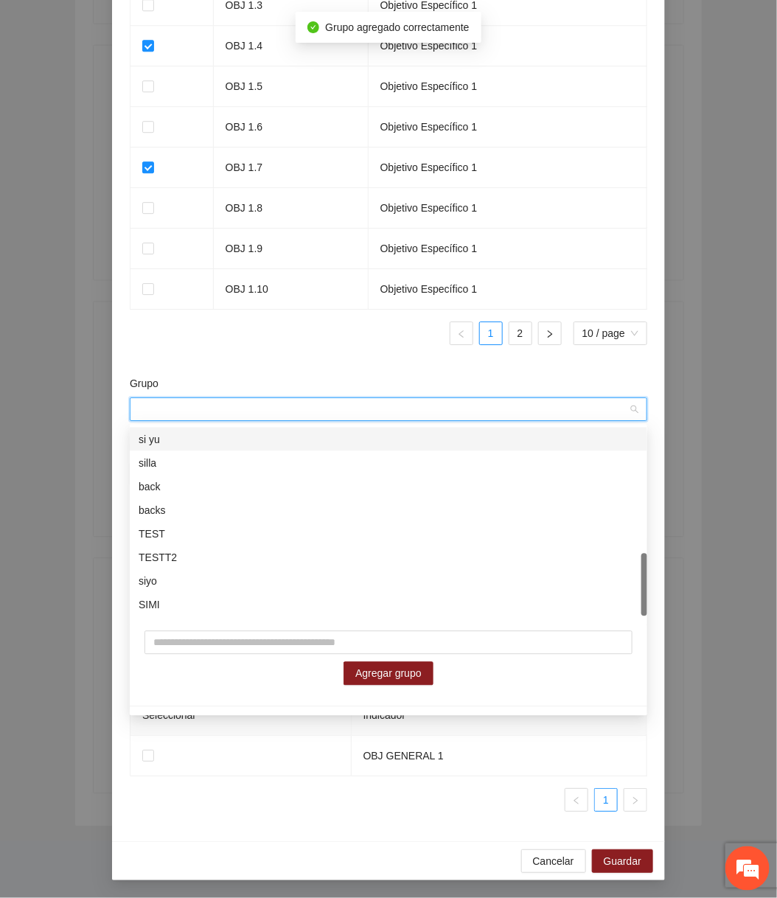
click at [335, 353] on div "Indicador Objetivo Específico OBJ 1.1 Objetivo Específico 1 OBJ 1.2 Objetivo Es…" at bounding box center [389, 110] width 518 height 494
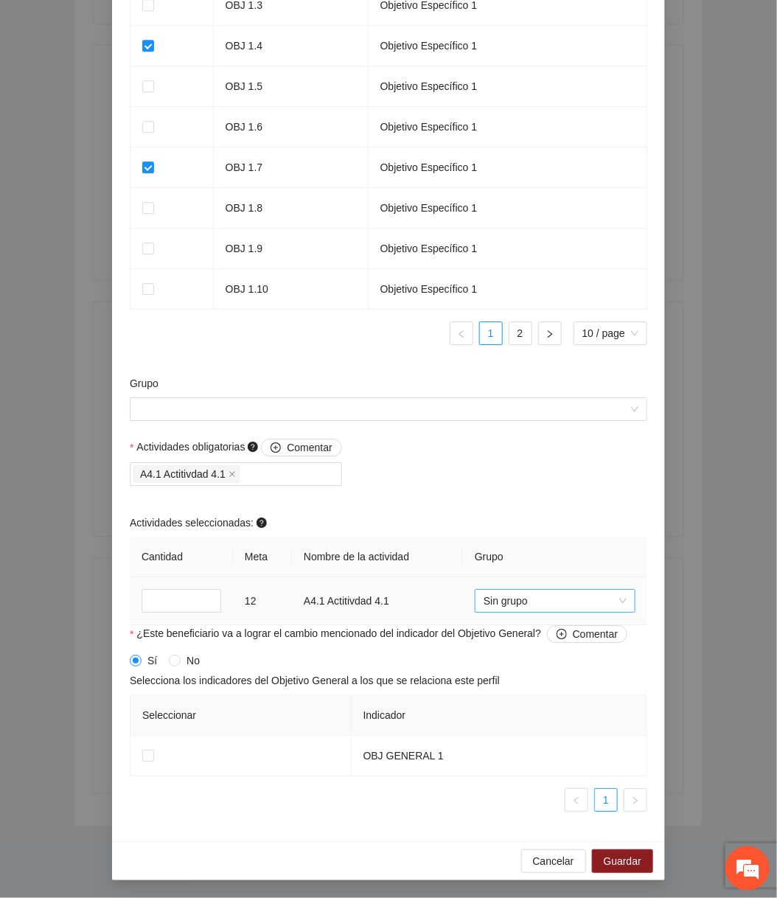
click at [504, 609] on span "Sin grupo" at bounding box center [555, 601] width 143 height 22
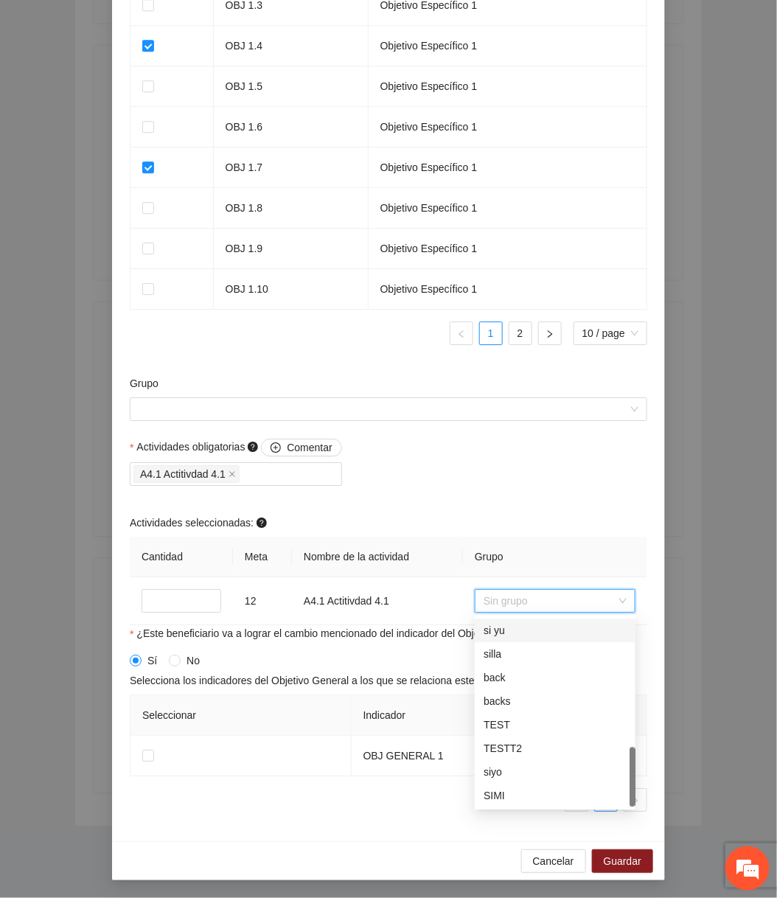
click at [498, 478] on div "Actividades obligatorias Comentar A4.1 Actitivdad 4.1 Actividades seleccionadas…" at bounding box center [388, 532] width 525 height 187
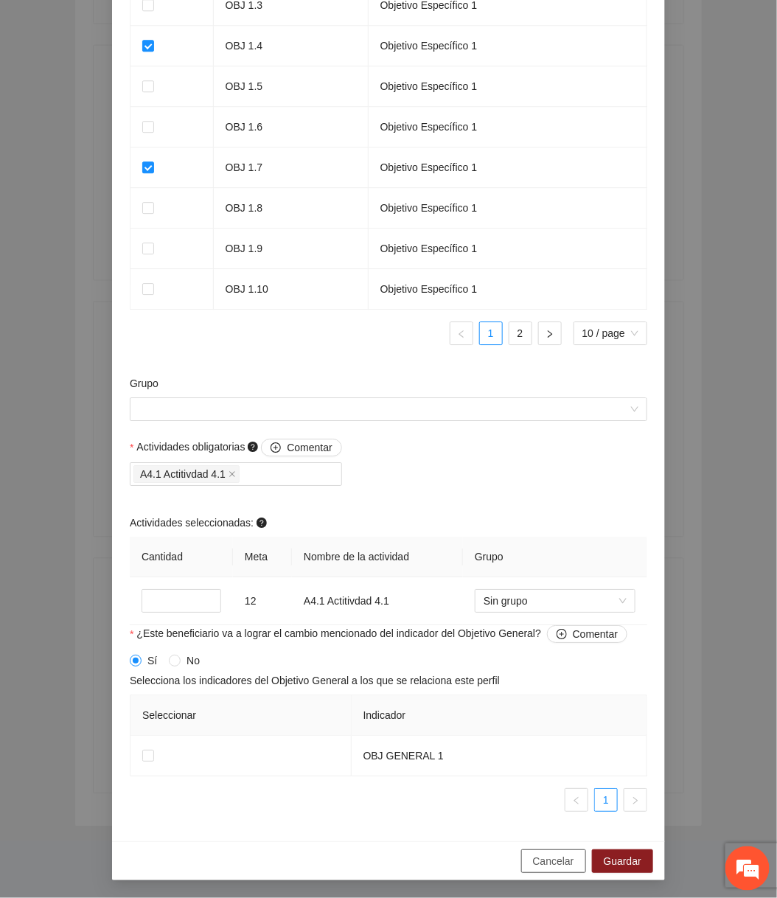
click at [551, 855] on span "Cancelar" at bounding box center [553, 861] width 41 height 16
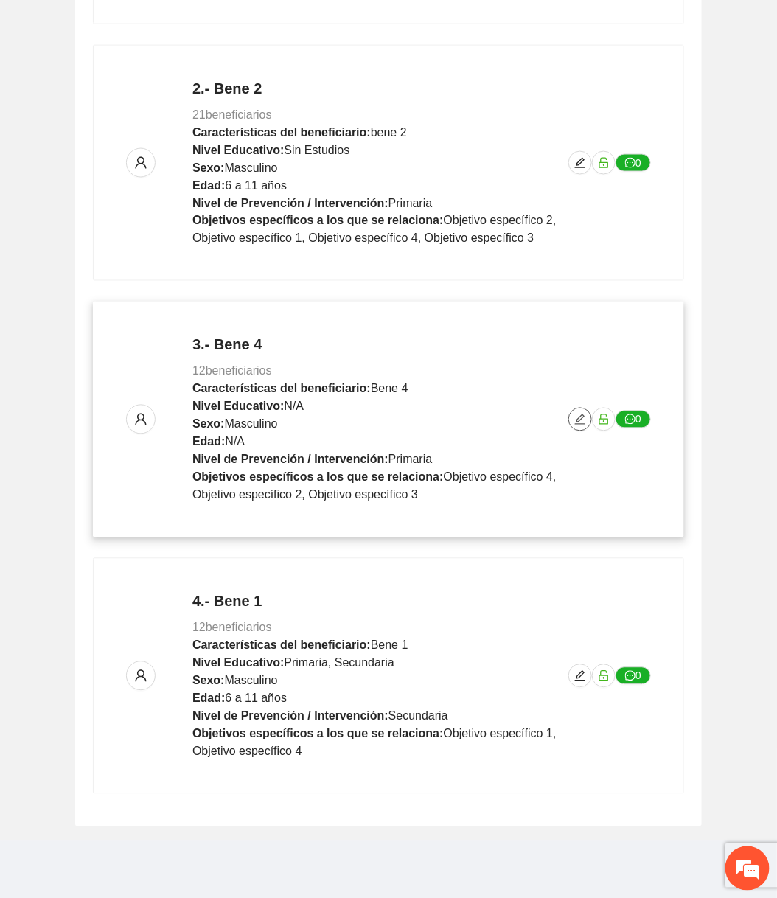
click at [575, 417] on icon "edit" at bounding box center [580, 420] width 12 height 12
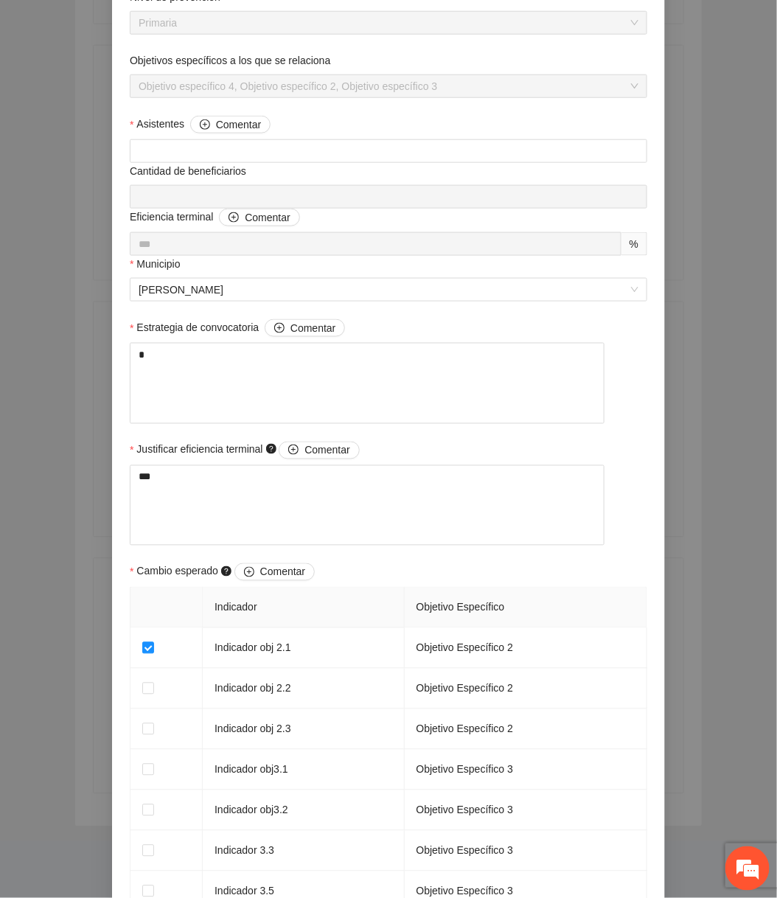
scroll to position [1116, 0]
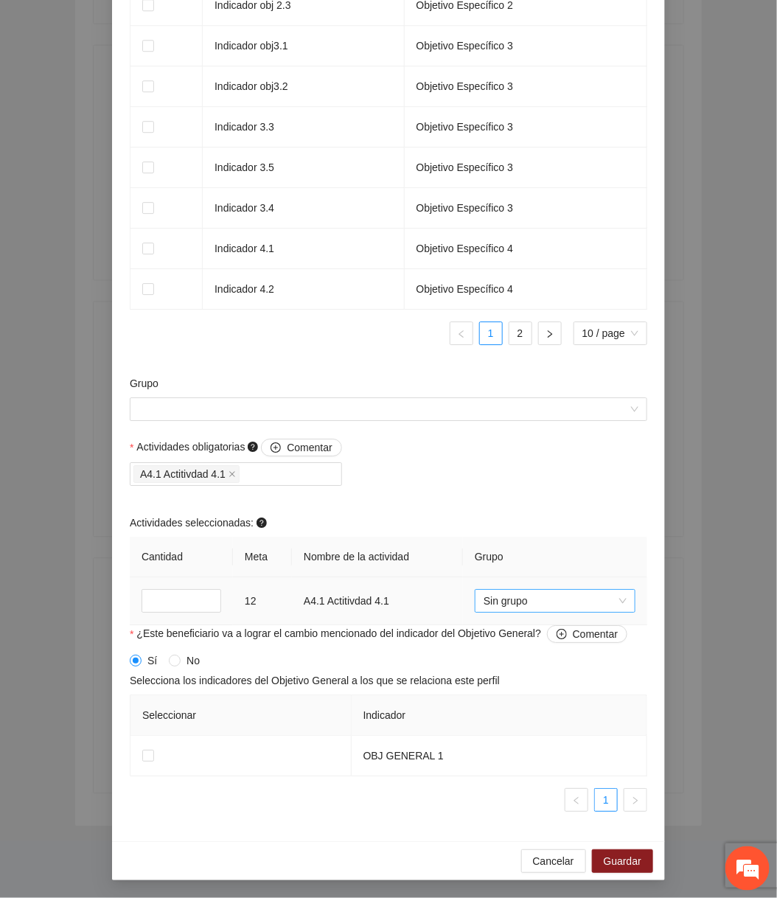
click at [535, 597] on span "Sin grupo" at bounding box center [555, 601] width 143 height 22
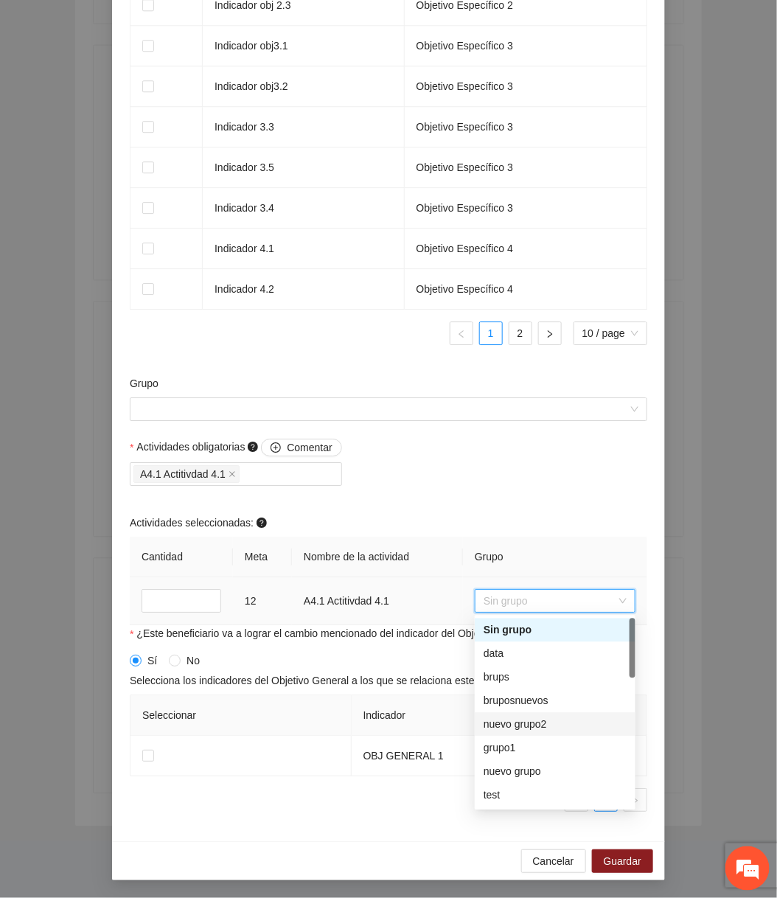
scroll to position [400, 0]
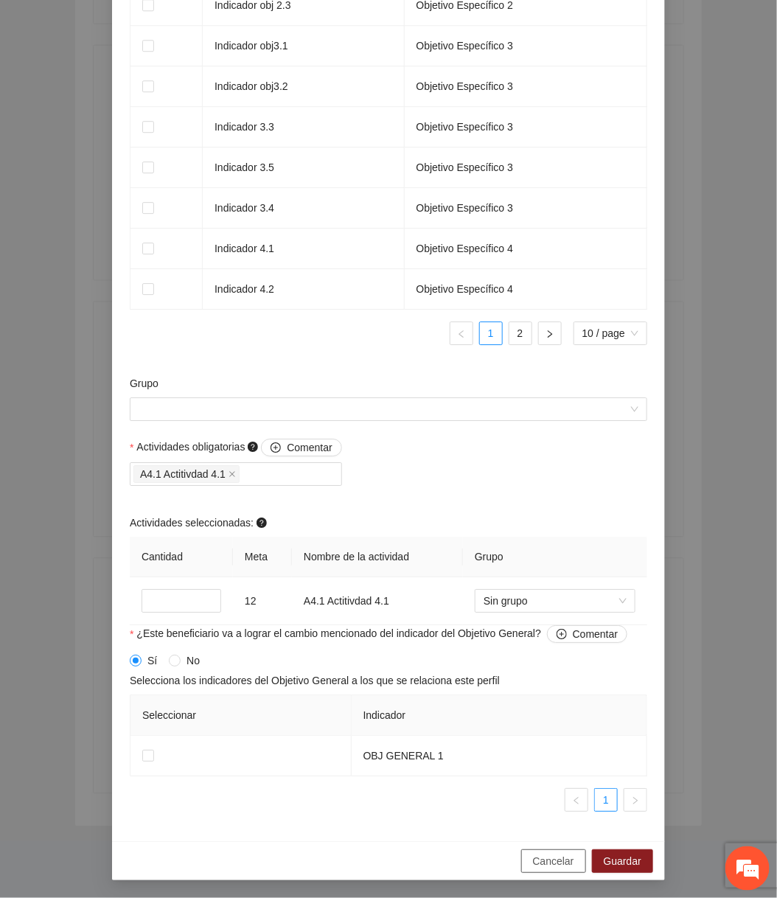
click at [535, 858] on span "Cancelar" at bounding box center [553, 861] width 41 height 16
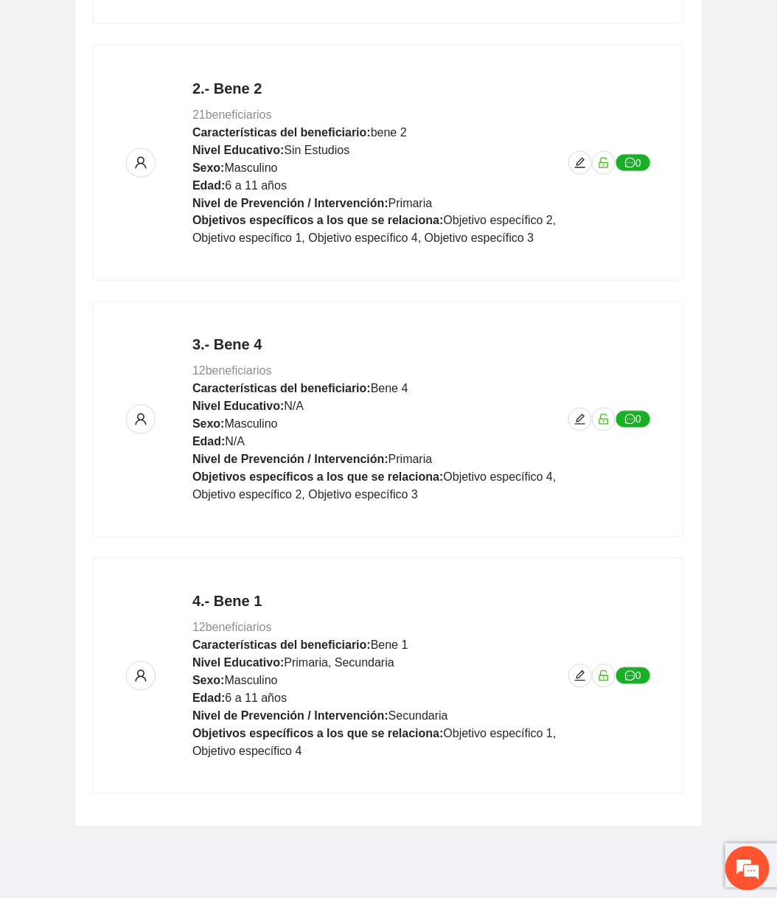
scroll to position [823, 0]
